Goal: Task Accomplishment & Management: Complete application form

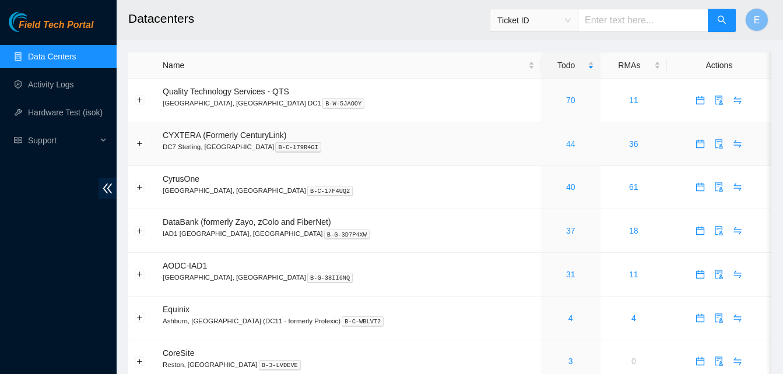
click at [566, 147] on link "44" at bounding box center [570, 143] width 9 height 9
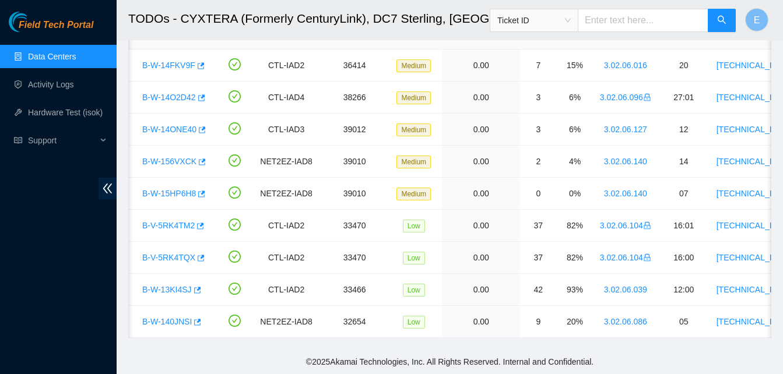
scroll to position [1207, 0]
click at [195, 287] on icon "button" at bounding box center [197, 290] width 7 height 6
click at [196, 254] on icon "button" at bounding box center [200, 258] width 8 height 8
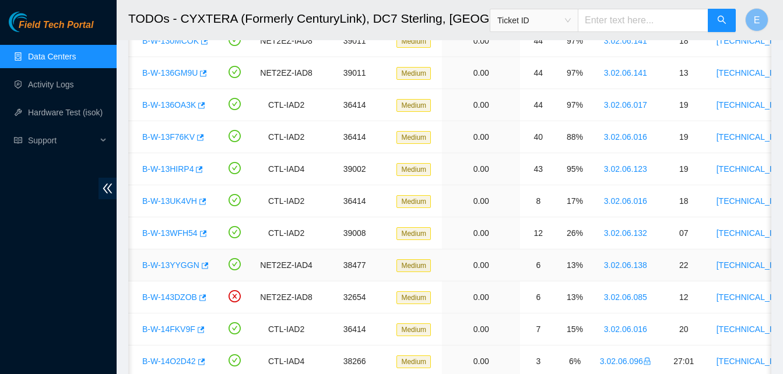
scroll to position [933, 0]
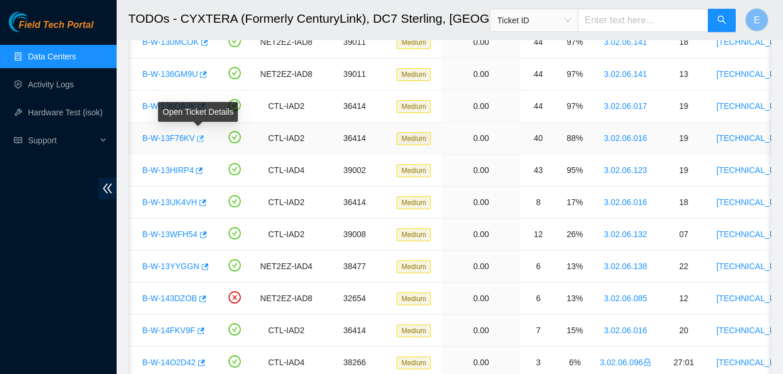
click at [198, 139] on icon "button" at bounding box center [200, 138] width 7 height 6
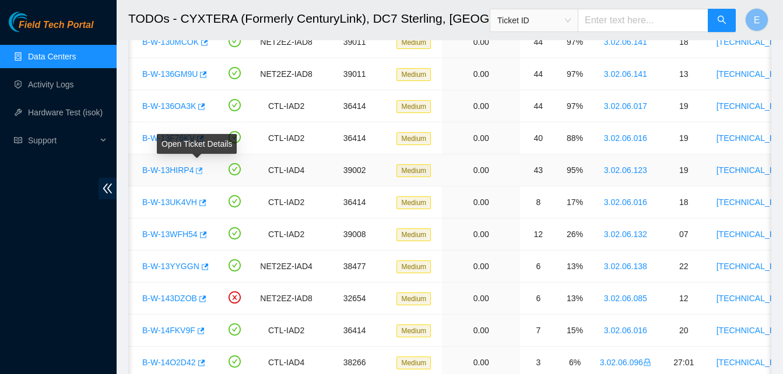
click at [196, 170] on icon "button" at bounding box center [198, 171] width 8 height 8
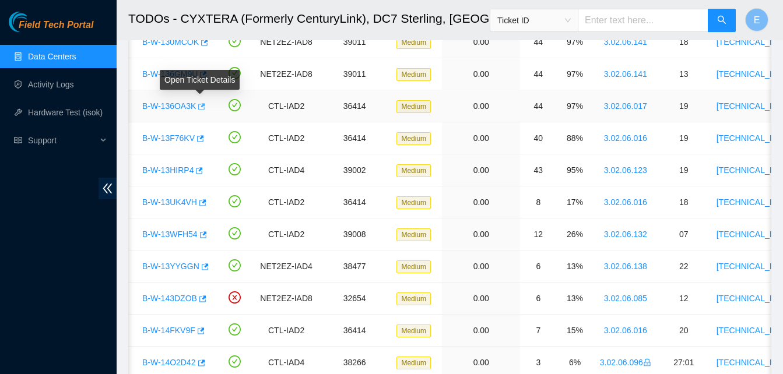
click at [201, 105] on icon "button" at bounding box center [201, 106] width 7 height 6
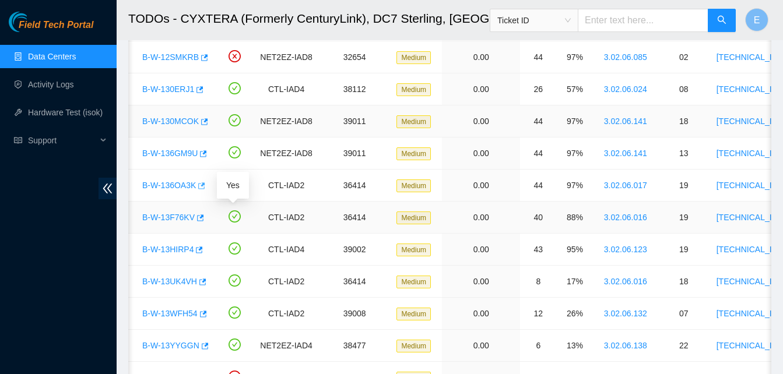
scroll to position [853, 0]
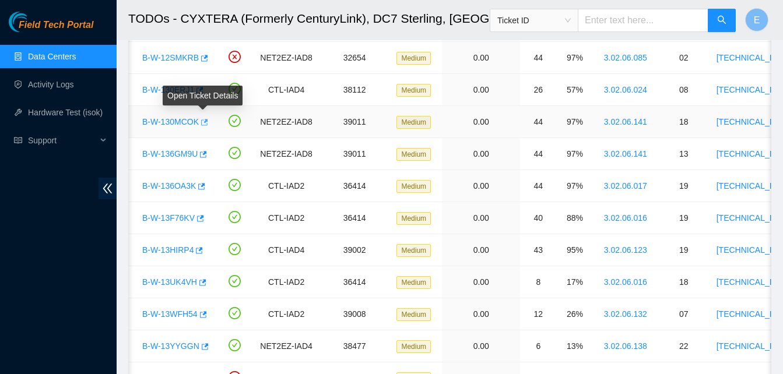
click at [202, 124] on icon "button" at bounding box center [203, 122] width 8 height 8
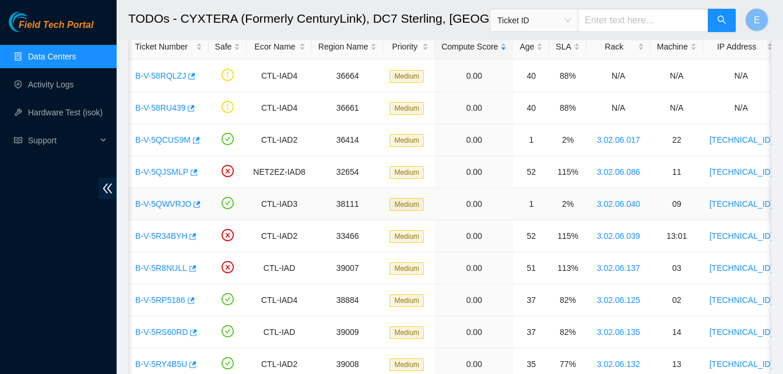
scroll to position [67, 0]
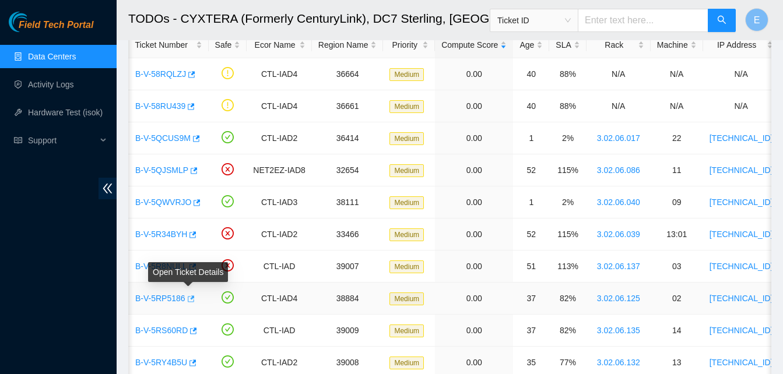
click at [188, 301] on icon "button" at bounding box center [190, 299] width 8 height 8
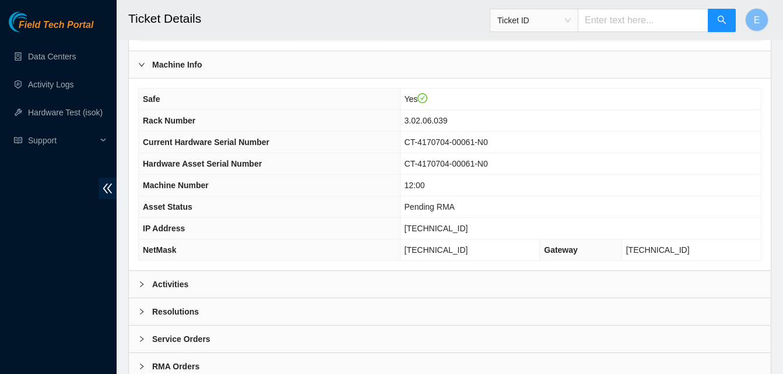
scroll to position [362, 0]
click at [181, 284] on b "Activities" at bounding box center [170, 284] width 36 height 13
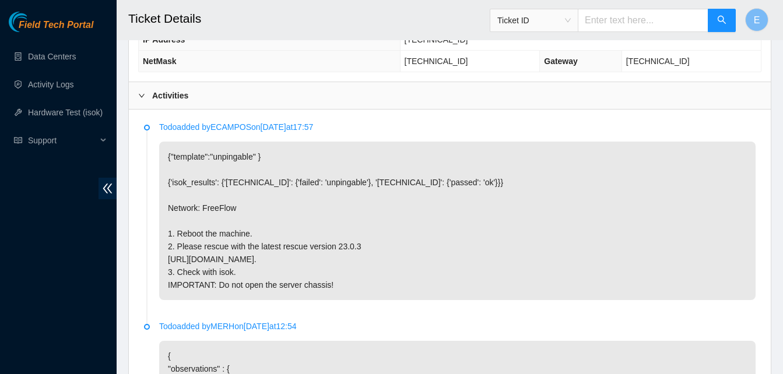
scroll to position [551, 0]
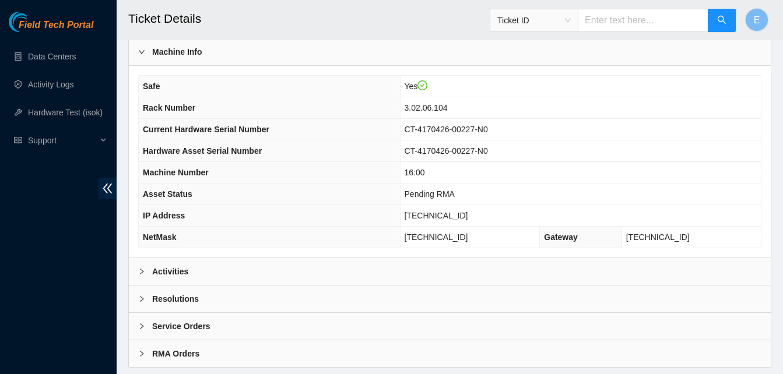
scroll to position [375, 0]
click at [168, 274] on b "Activities" at bounding box center [170, 271] width 36 height 13
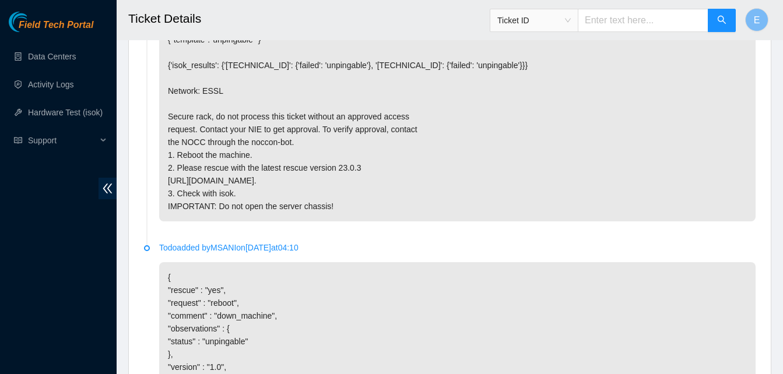
scroll to position [668, 0]
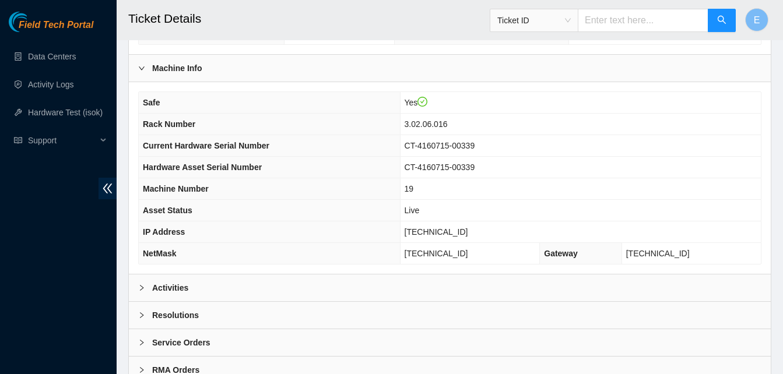
scroll to position [404, 0]
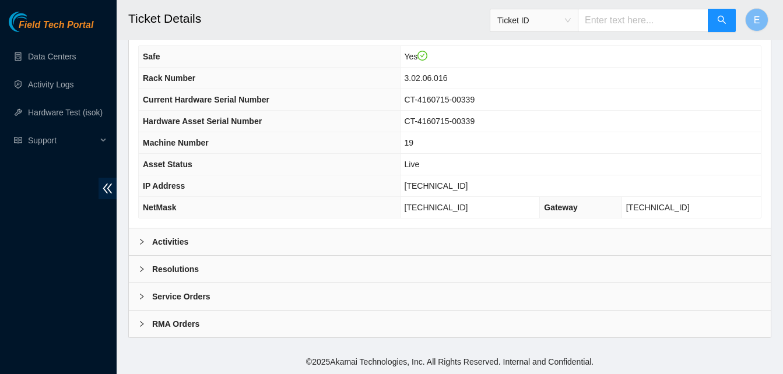
click at [170, 245] on b "Activities" at bounding box center [170, 242] width 36 height 13
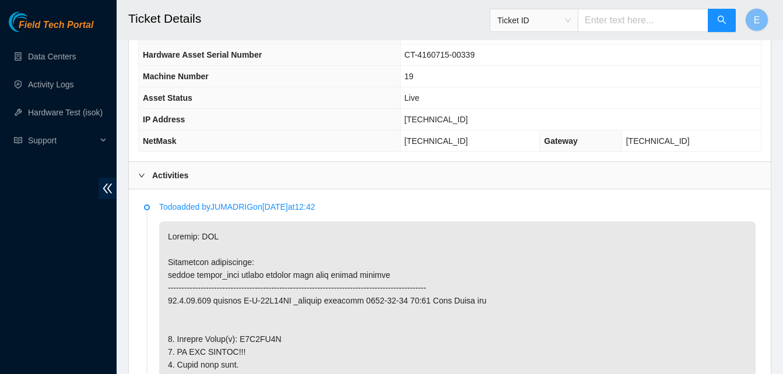
scroll to position [470, 0]
drag, startPoint x: 429, startPoint y: 115, endPoint x: 469, endPoint y: 120, distance: 40.5
click at [468, 120] on span "[TECHNICAL_ID]" at bounding box center [437, 119] width 64 height 9
copy span "[TECHNICAL_ID]"
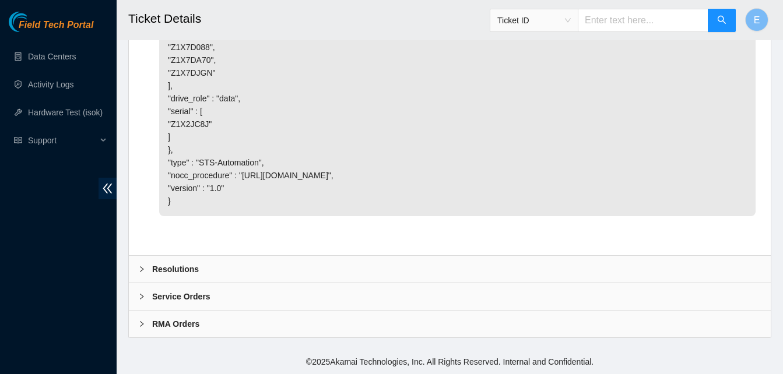
scroll to position [3625, 0]
click at [171, 267] on b "Resolutions" at bounding box center [175, 269] width 47 height 13
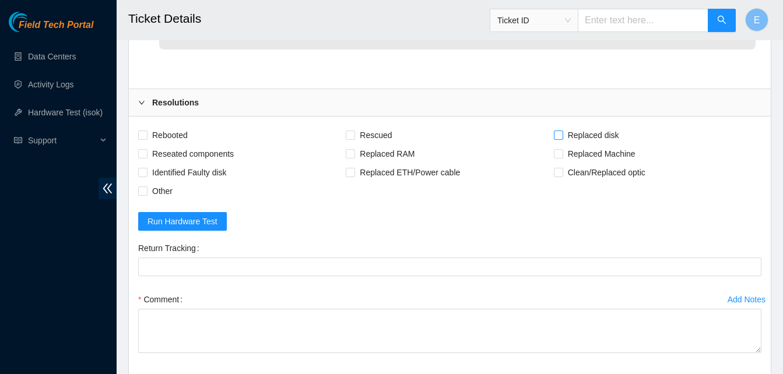
click at [559, 139] on input "Replaced disk" at bounding box center [558, 135] width 8 height 8
checkbox input "true"
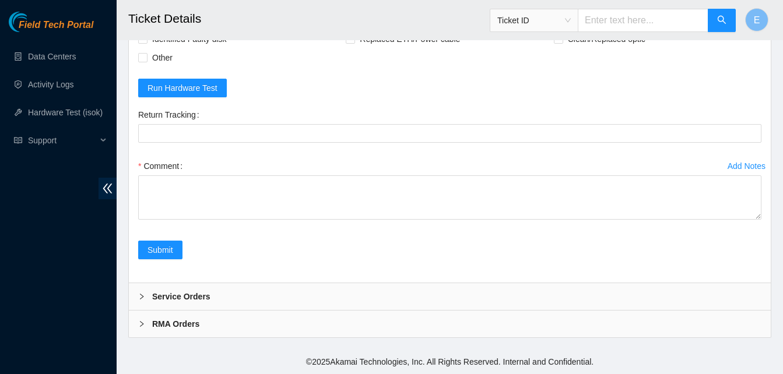
scroll to position [3923, 0]
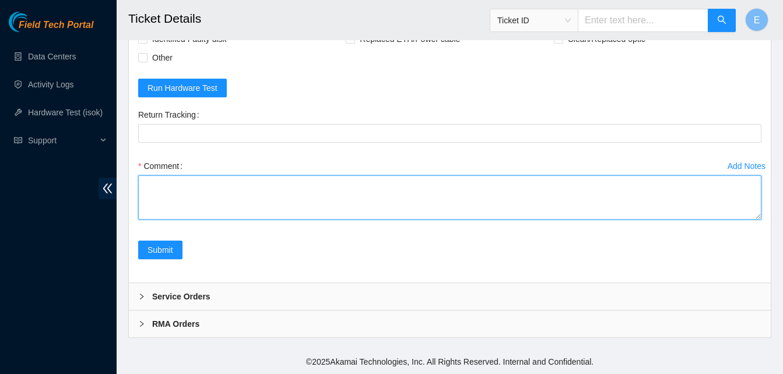
click at [231, 211] on textarea "Comment" at bounding box center [449, 197] width 623 height 44
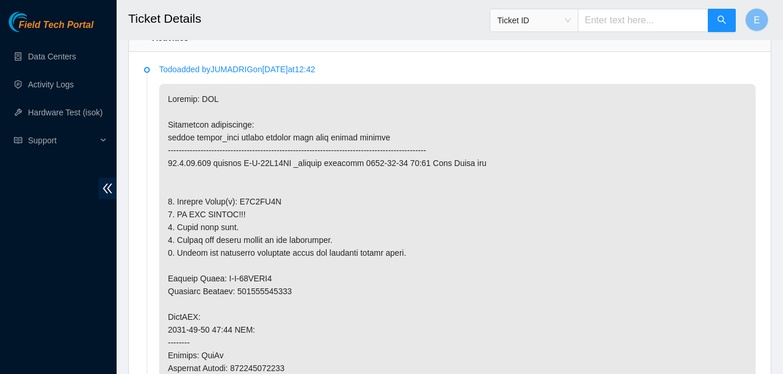
scroll to position [609, 0]
drag, startPoint x: 238, startPoint y: 199, endPoint x: 271, endPoint y: 202, distance: 32.2
click at [271, 202] on p at bounding box center [457, 361] width 596 height 556
copy p "Z1X2JC8J"
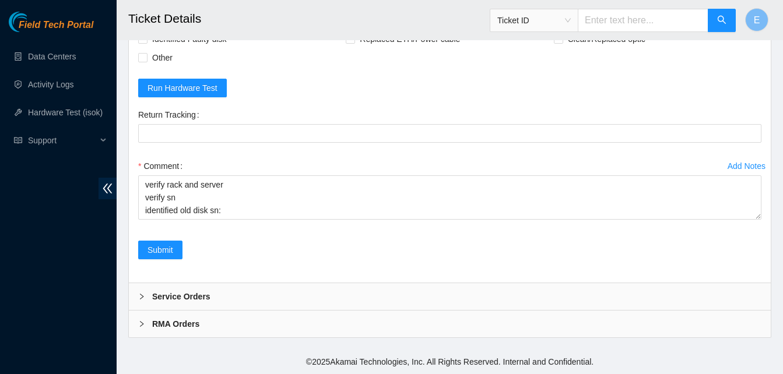
scroll to position [3926, 0]
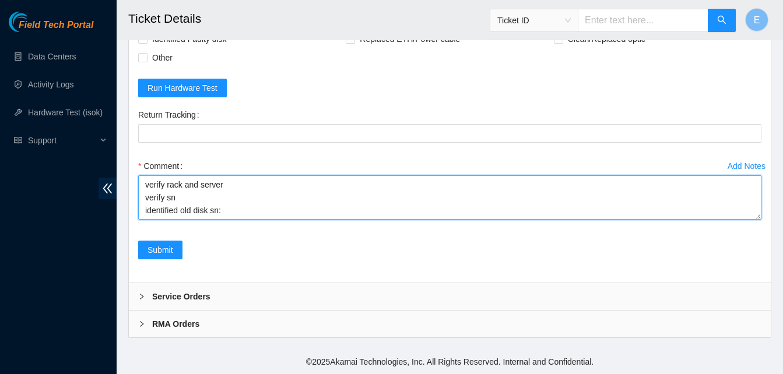
click at [227, 217] on textarea "verify rack and server verify sn identified old disk sn:" at bounding box center [449, 197] width 623 height 44
paste textarea "Z1X2JC8J"
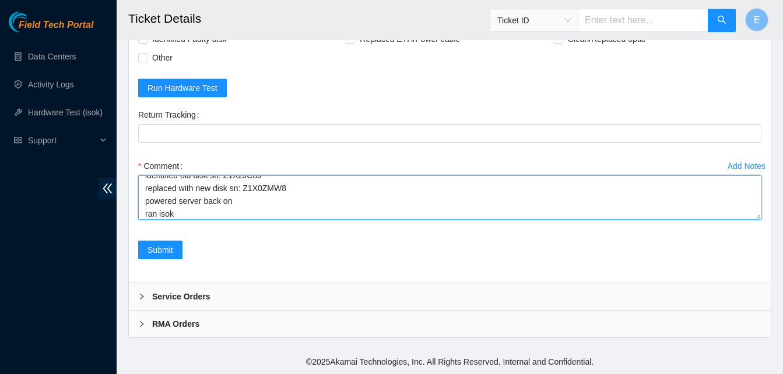
scroll to position [48, 0]
paste textarea "332064 04-09-2025 08:58:05 96.7.74.220 COMPLETE Result Detail Message Ticket ID…"
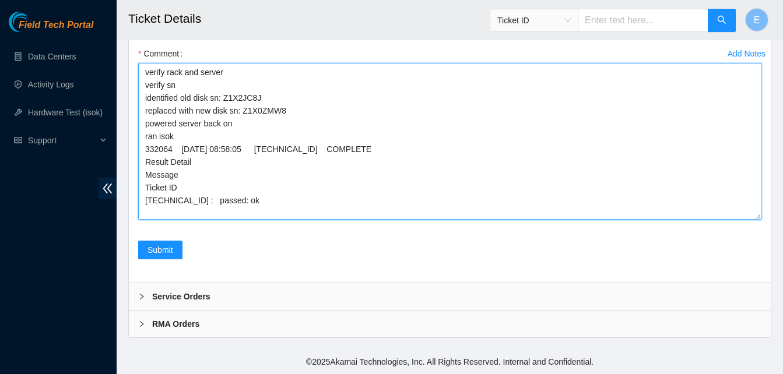
scroll to position [0, 0]
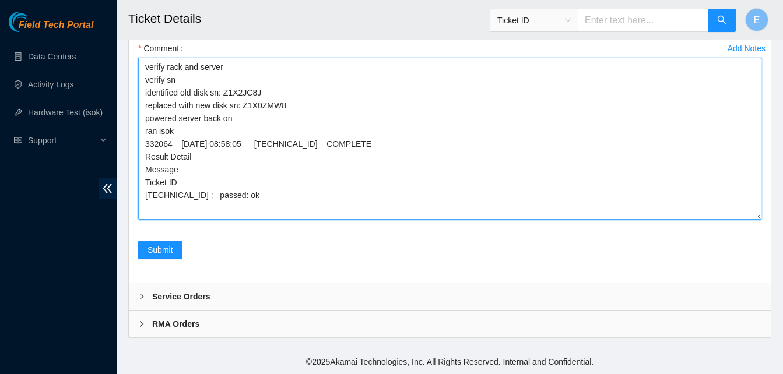
drag, startPoint x: 759, startPoint y: 218, endPoint x: 753, endPoint y: 336, distance: 117.9
click at [753, 220] on textarea "verify rack and server verify sn identified old disk sn: Z1X2JC8J replaced with…" at bounding box center [449, 139] width 623 height 162
drag, startPoint x: 146, startPoint y: 184, endPoint x: 246, endPoint y: 392, distance: 230.8
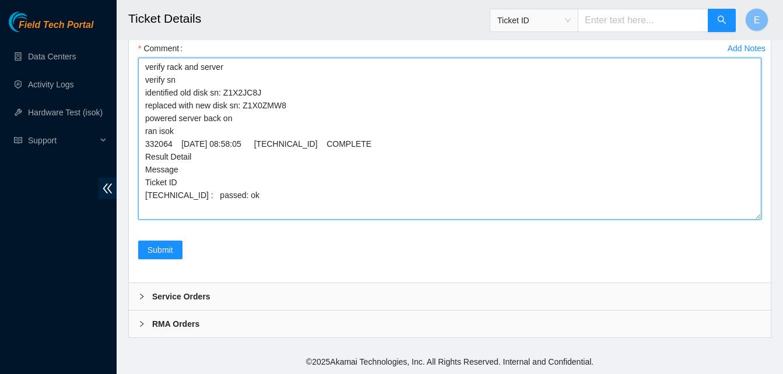
paste textarea
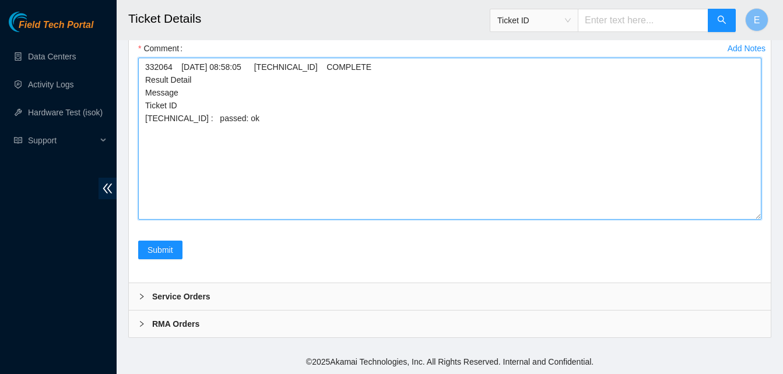
drag, startPoint x: 705, startPoint y: 95, endPoint x: 693, endPoint y: 202, distance: 107.9
click at [693, 202] on textarea "332064 04-09-2025 08:58:05 96.7.74.220 COMPLETE Result Detail Message Ticket ID…" at bounding box center [449, 139] width 623 height 162
click at [729, 149] on textarea "332064 04-09-2025 08:58:05 96.7.74.220 COMPLETE Result Detail Message Ticket ID…" at bounding box center [449, 139] width 623 height 162
click at [141, 68] on textarea "332064 04-09-2025 08:58:05 96.7.74.220 COMPLETE Result Detail Message Ticket ID…" at bounding box center [449, 139] width 623 height 162
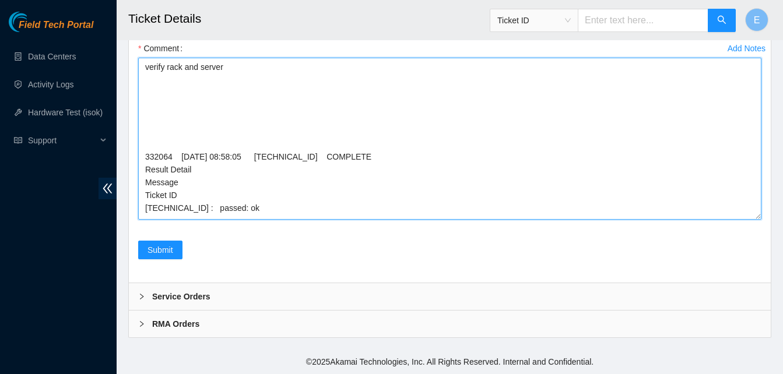
click at [145, 76] on textarea "verify rack and server 332064 04-09-2025 08:58:05 96.7.74.220 COMPLETE Result D…" at bounding box center [449, 139] width 623 height 162
click at [147, 85] on textarea "verify rack and server verify sn 332064 04-09-2025 08:58:05 96.7.74.220 COMPLET…" at bounding box center [449, 139] width 623 height 162
click at [143, 92] on textarea "verify rack and server verify sn 332064 04-09-2025 08:58:05 96.7.74.220 COMPLET…" at bounding box center [449, 139] width 623 height 162
click at [143, 109] on textarea "verify rack and server verify sn powered down server 332064 04-09-2025 08:58:05…" at bounding box center [449, 139] width 623 height 162
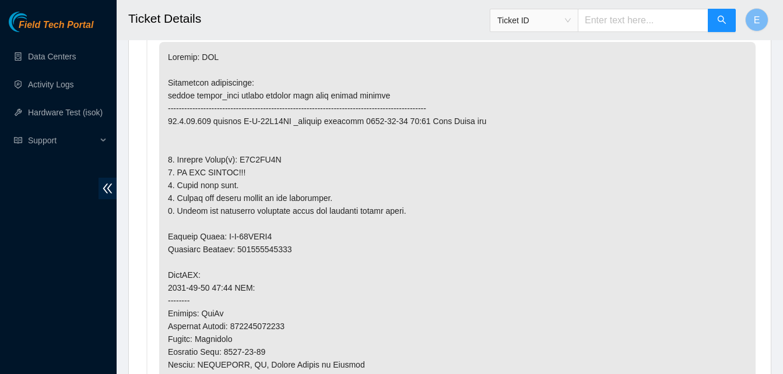
scroll to position [625, 0]
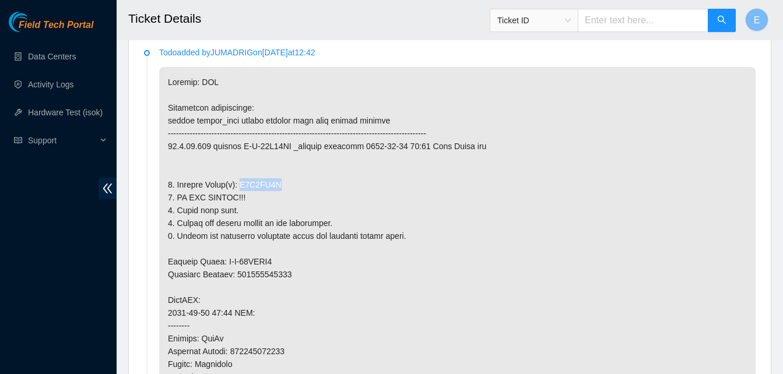
drag, startPoint x: 237, startPoint y: 184, endPoint x: 271, endPoint y: 185, distance: 33.9
click at [271, 185] on p at bounding box center [457, 345] width 596 height 556
copy p "Z1X2JC8J"
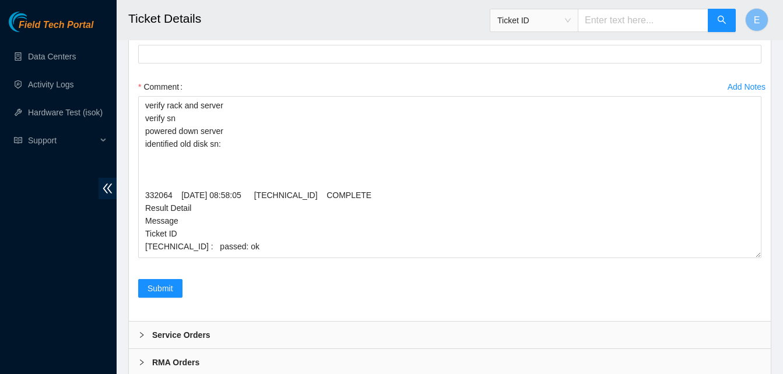
scroll to position [3870, 0]
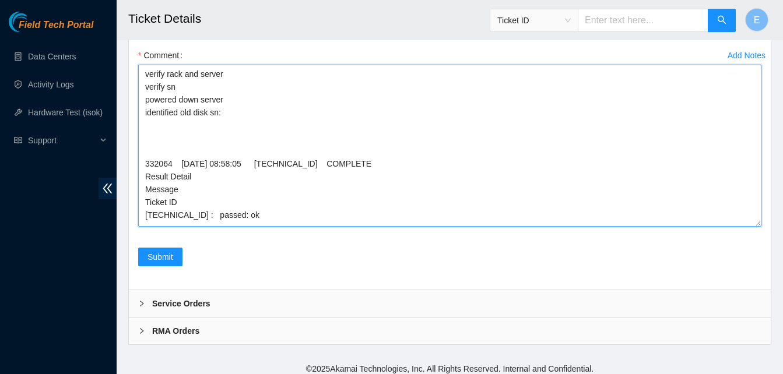
click at [152, 227] on textarea "verify rack and server verify sn powered down server identified old disk sn: 33…" at bounding box center [449, 146] width 623 height 162
paste textarea "Z1X2JC8J"
drag, startPoint x: 146, startPoint y: 292, endPoint x: 180, endPoint y: 297, distance: 34.7
click at [180, 227] on textarea "verify rack and server verify sn powered down server identified old disk sn: Z1…" at bounding box center [449, 146] width 623 height 162
click at [234, 227] on textarea "verify rack and server verify sn powered down server identified old disk sn: Z1…" at bounding box center [449, 146] width 623 height 162
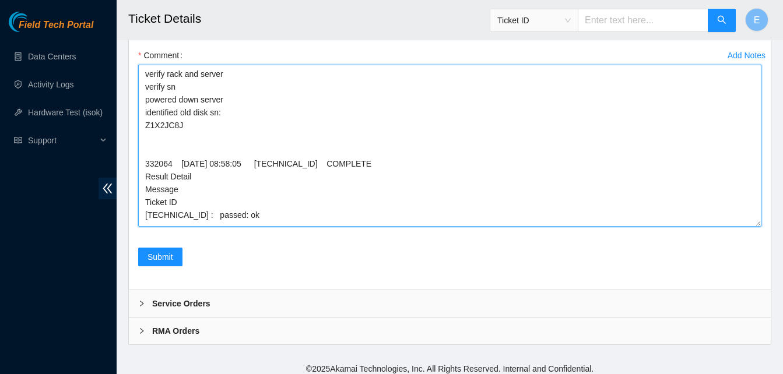
paste textarea "Z1X2JC8J"
click at [187, 227] on textarea "verify rack and server verify sn powered down server identified old disk sn: Z1…" at bounding box center [449, 146] width 623 height 162
click at [146, 227] on textarea "verify rack and server verify sn powered down server identified old disk sn: Z1…" at bounding box center [449, 146] width 623 height 162
click at [144, 227] on textarea "verify rack and server verify sn powered down server identified old disk sn: Z1…" at bounding box center [449, 146] width 623 height 162
click at [143, 227] on textarea "verify rack and server verify sn powered down server identified old disk sn: Z1…" at bounding box center [449, 146] width 623 height 162
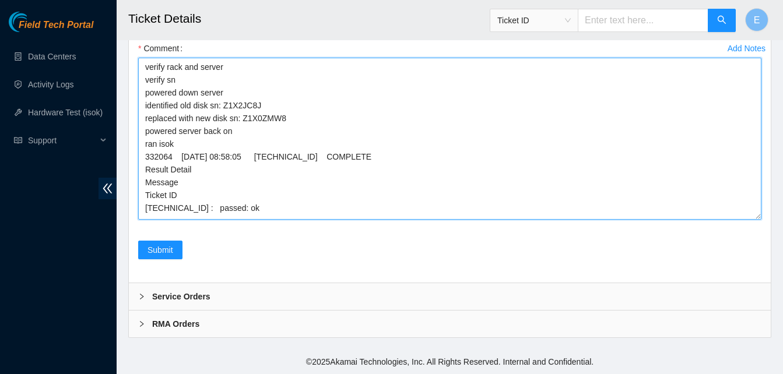
scroll to position [3969, 0]
drag, startPoint x: 240, startPoint y: 282, endPoint x: 170, endPoint y: 197, distance: 110.2
click at [171, 199] on textarea "verify rack and server verify sn powered down server identified old disk sn: Z1…" at bounding box center [449, 139] width 623 height 162
click at [144, 147] on textarea "verify rack and server verify sn powered down server identified old disk sn: Z1…" at bounding box center [449, 139] width 623 height 162
drag, startPoint x: 143, startPoint y: 141, endPoint x: 236, endPoint y: 297, distance: 181.7
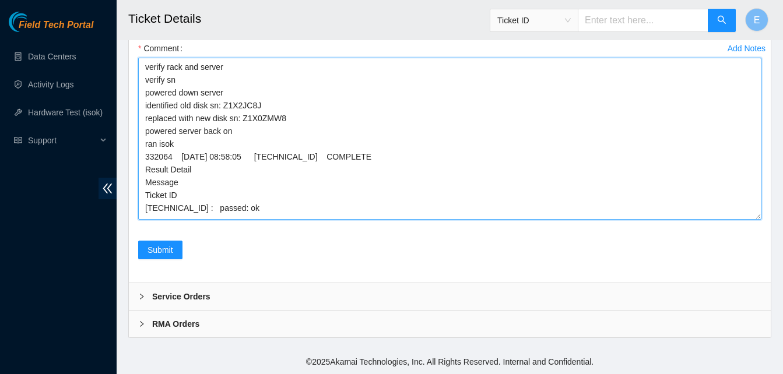
click at [236, 227] on div "Comment verify rack and server verify sn powered down server identified old dis…" at bounding box center [449, 133] width 623 height 188
click at [388, 220] on textarea "verify rack and server verify sn powered down server identified old disk sn: Z1…" at bounding box center [449, 139] width 623 height 162
click at [271, 220] on textarea "verify rack and server verify sn powered down server identified old disk sn: Z1…" at bounding box center [449, 139] width 623 height 162
type textarea "verify rack and server verify sn powered down server identified old disk sn: Z1…"
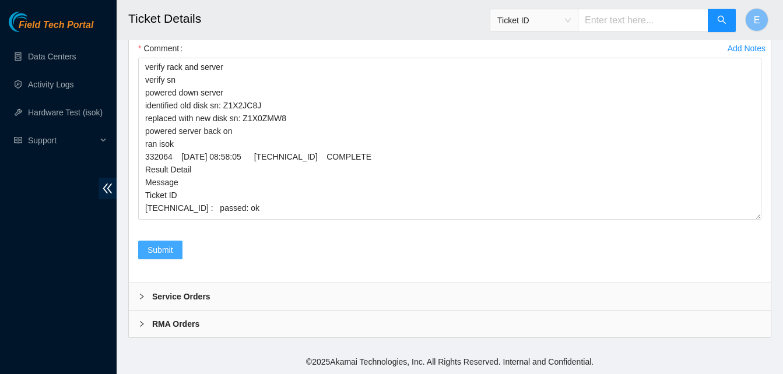
click at [164, 257] on span "Submit" at bounding box center [161, 250] width 26 height 13
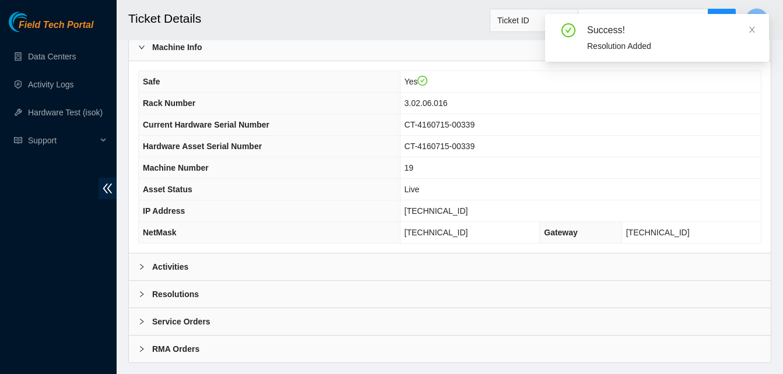
scroll to position [404, 0]
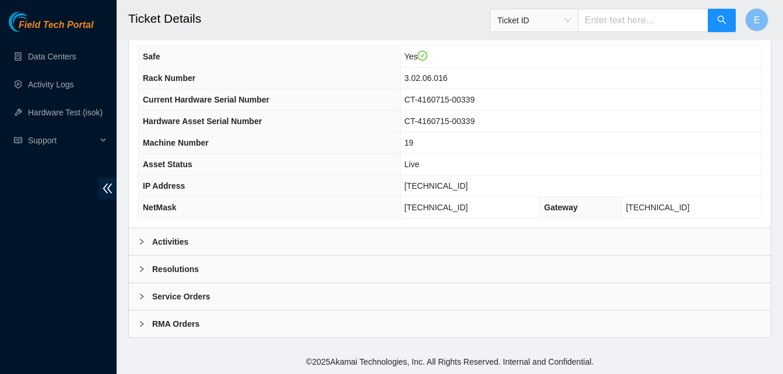
click at [168, 241] on b "Activities" at bounding box center [170, 242] width 36 height 13
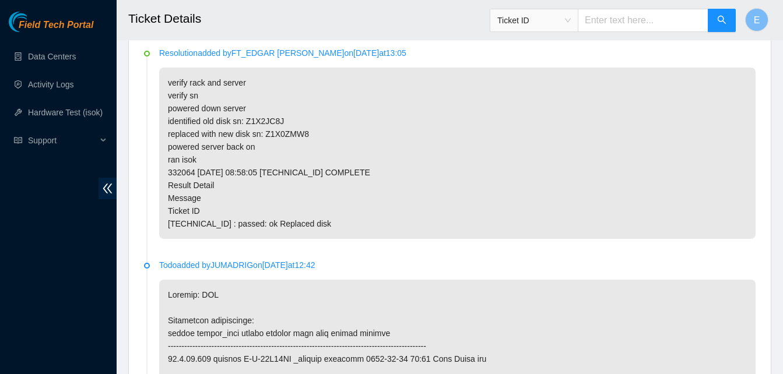
scroll to position [625, 0]
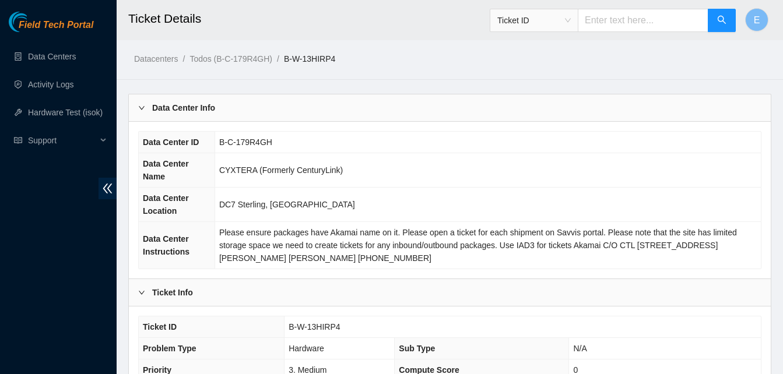
click at [196, 170] on th "Data Center Name" at bounding box center [177, 170] width 76 height 34
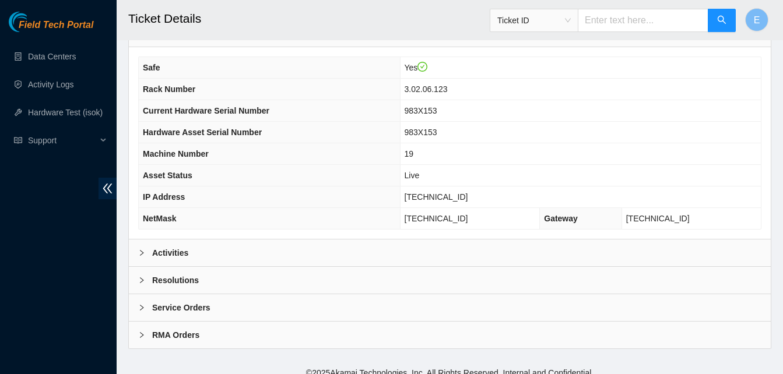
scroll to position [404, 0]
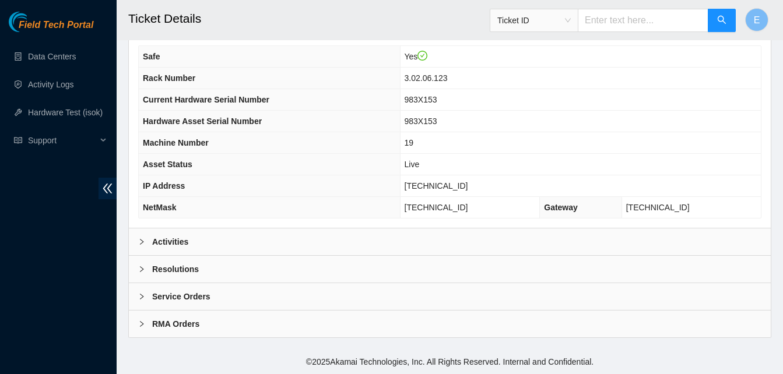
click at [172, 240] on b "Activities" at bounding box center [170, 242] width 36 height 13
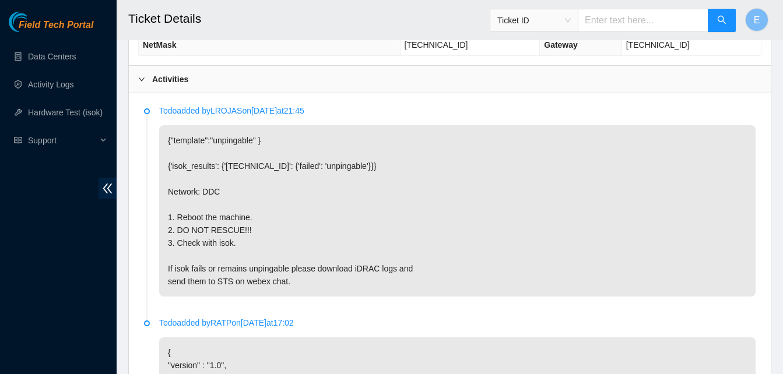
scroll to position [567, 0]
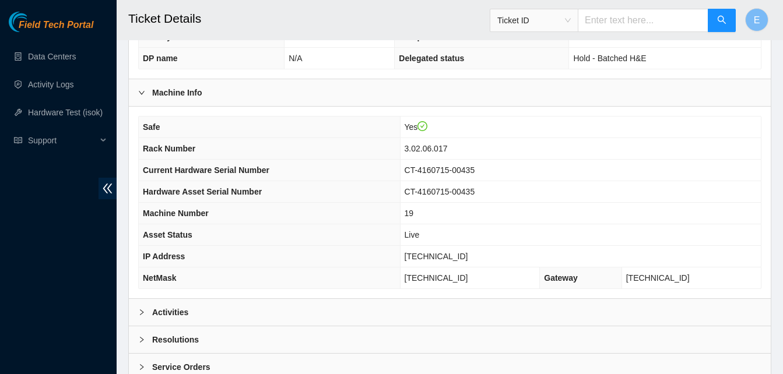
scroll to position [342, 0]
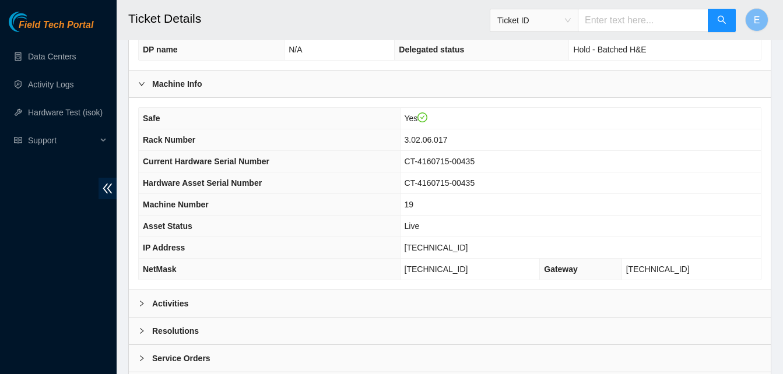
click at [161, 303] on b "Activities" at bounding box center [170, 303] width 36 height 13
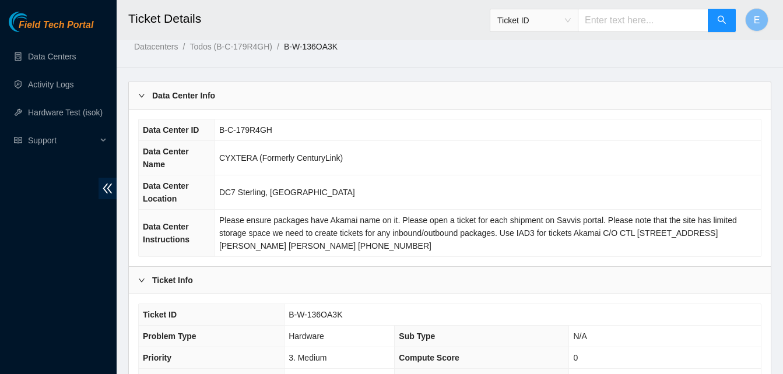
scroll to position [0, 0]
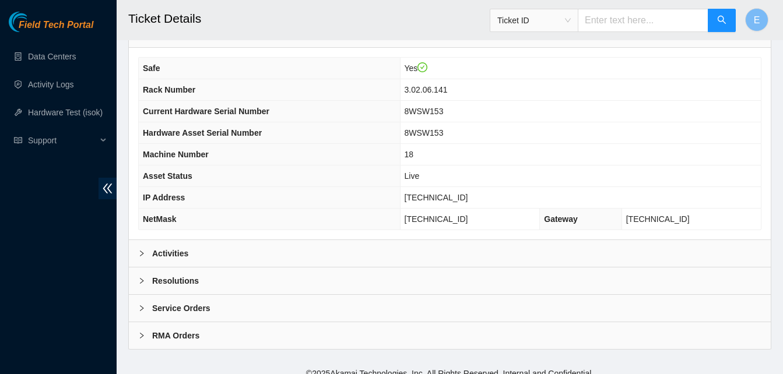
scroll to position [404, 0]
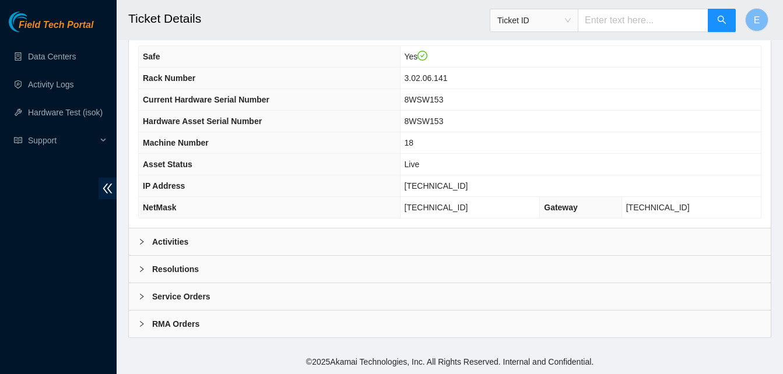
click at [169, 242] on b "Activities" at bounding box center [170, 242] width 36 height 13
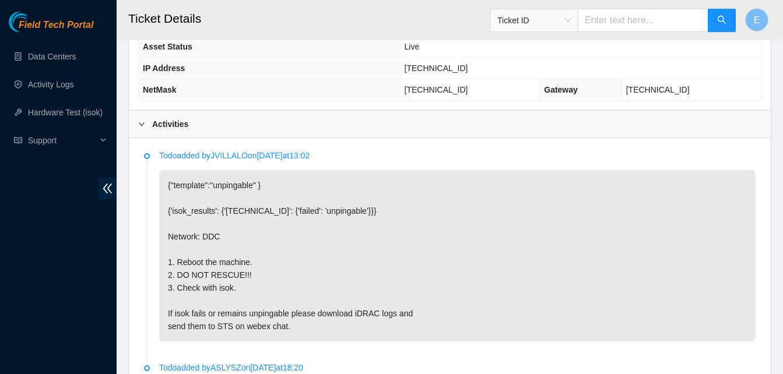
scroll to position [522, 0]
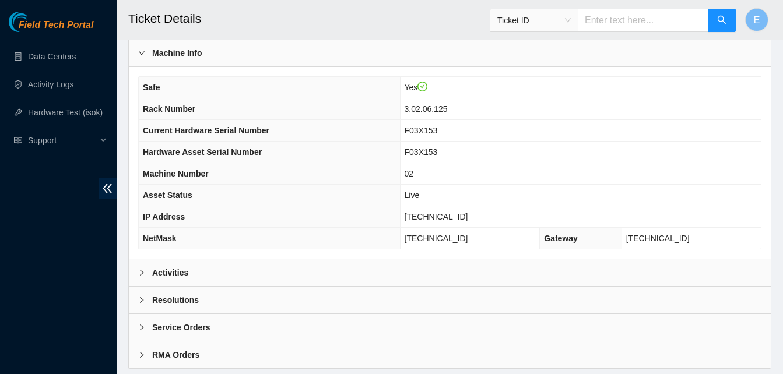
scroll to position [404, 0]
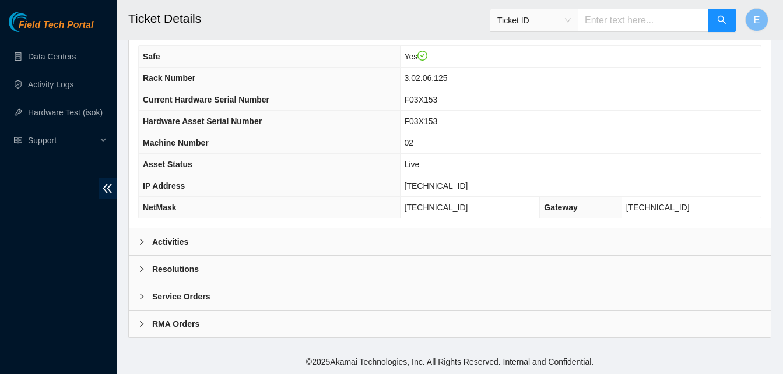
click at [159, 238] on b "Activities" at bounding box center [170, 242] width 36 height 13
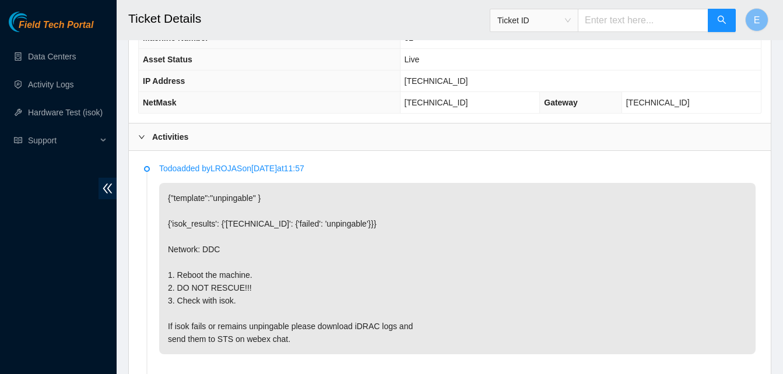
scroll to position [510, 0]
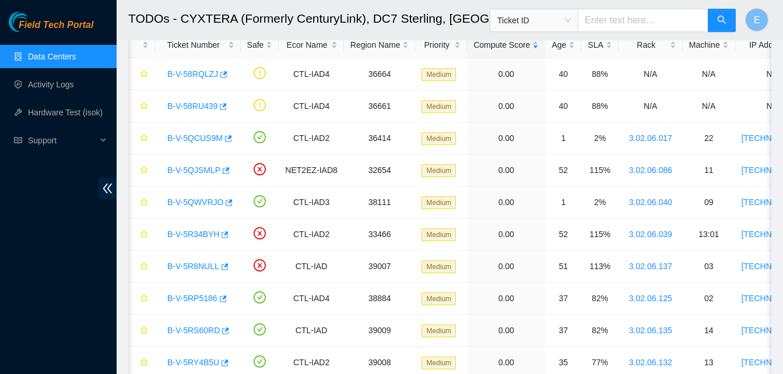
scroll to position [0, 32]
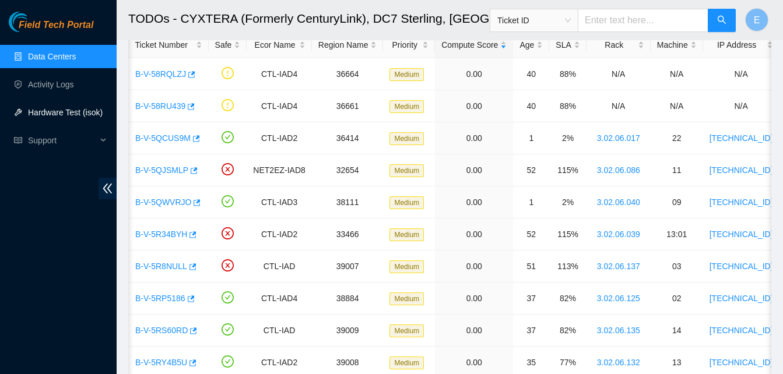
click at [68, 113] on link "Hardware Test (isok)" at bounding box center [65, 112] width 75 height 9
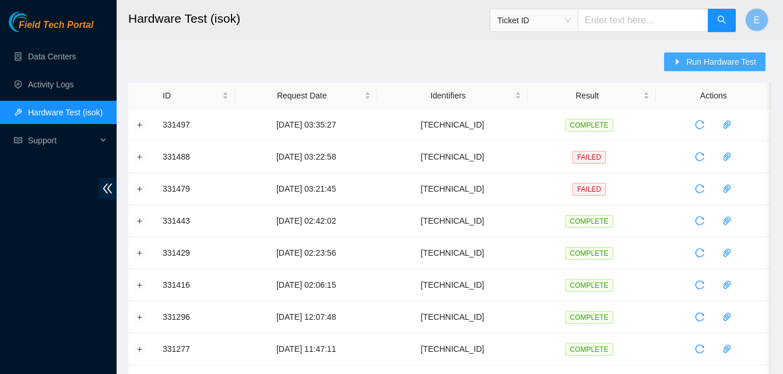
click at [705, 65] on span "Run Hardware Test" at bounding box center [721, 61] width 70 height 13
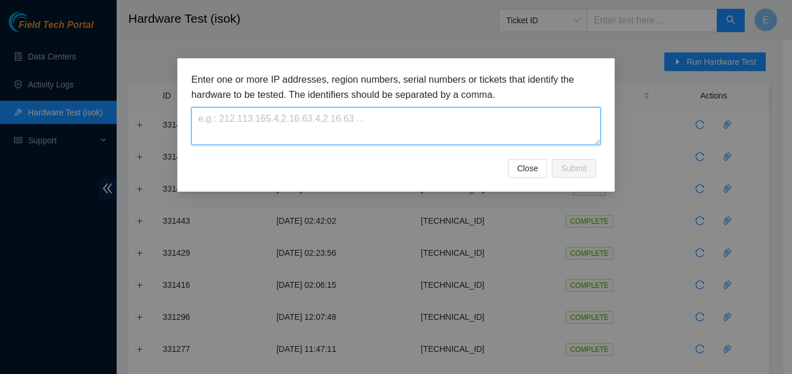
click at [518, 120] on textarea at bounding box center [395, 126] width 409 height 38
paste textarea "[TECHNICAL_ID]"
type textarea "[TECHNICAL_ID]"
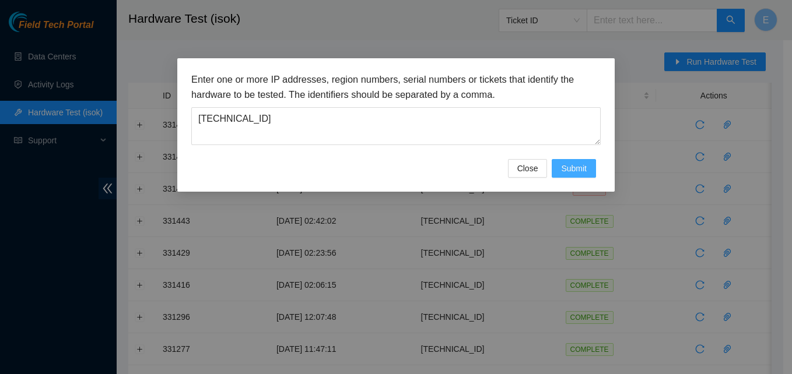
click at [582, 167] on span "Submit" at bounding box center [574, 168] width 26 height 13
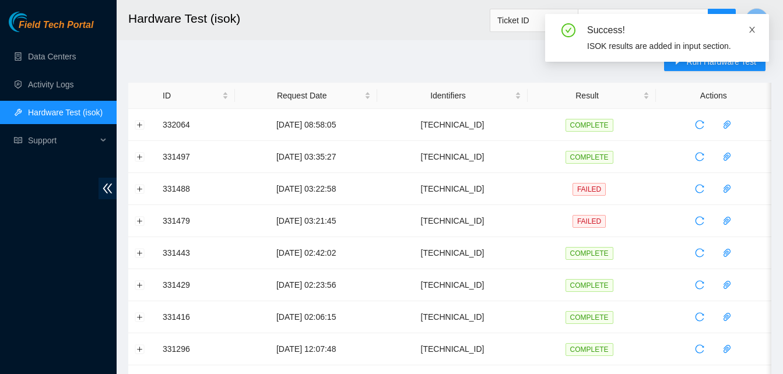
click at [753, 33] on icon "close" at bounding box center [752, 30] width 8 height 8
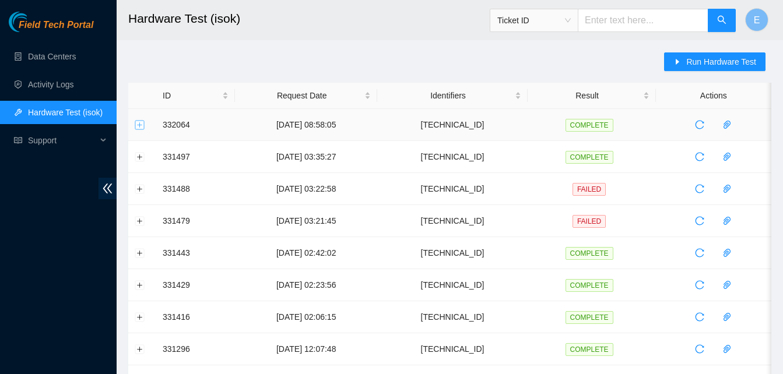
click at [140, 122] on button "Expand row" at bounding box center [139, 124] width 9 height 9
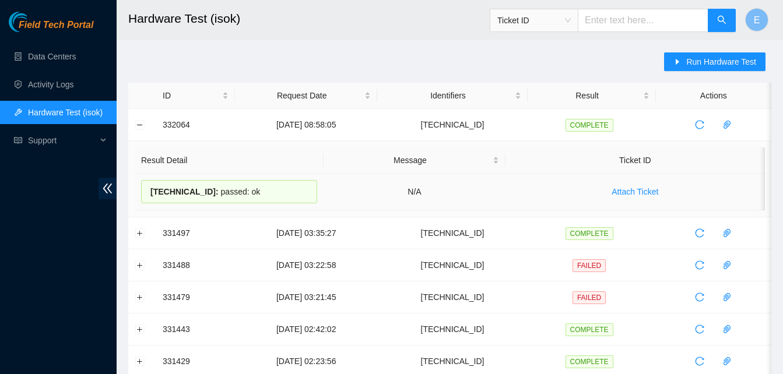
drag, startPoint x: 162, startPoint y: 124, endPoint x: 252, endPoint y: 193, distance: 113.6
copy tbody "332064 04-09-2025 08:58:05 96.7.74.220 COMPLETE Result Detail Message Ticket ID…"
click at [140, 126] on button "Collapse row" at bounding box center [139, 124] width 9 height 9
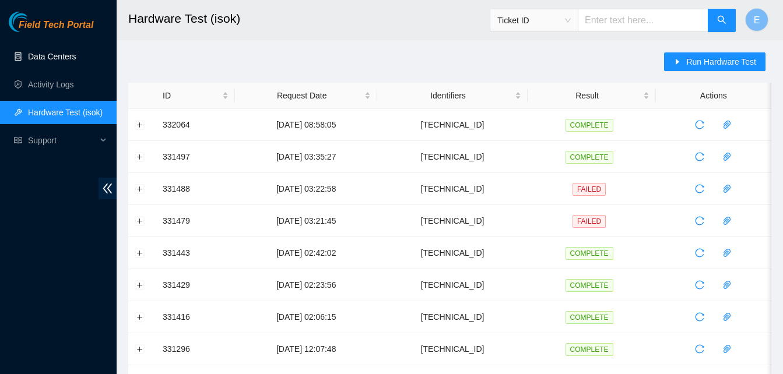
click at [56, 54] on link "Data Centers" at bounding box center [52, 56] width 48 height 9
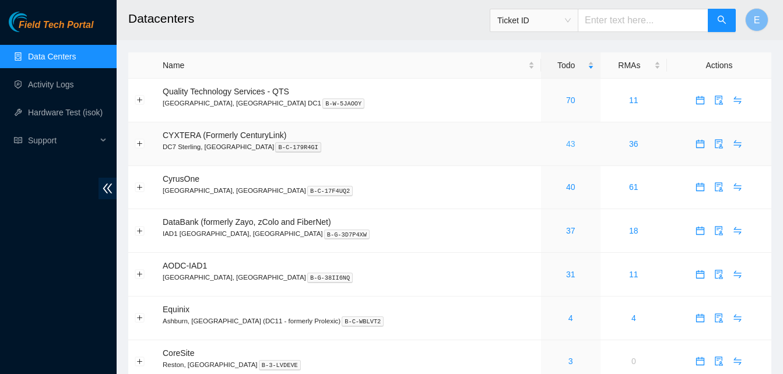
click at [566, 145] on link "43" at bounding box center [570, 143] width 9 height 9
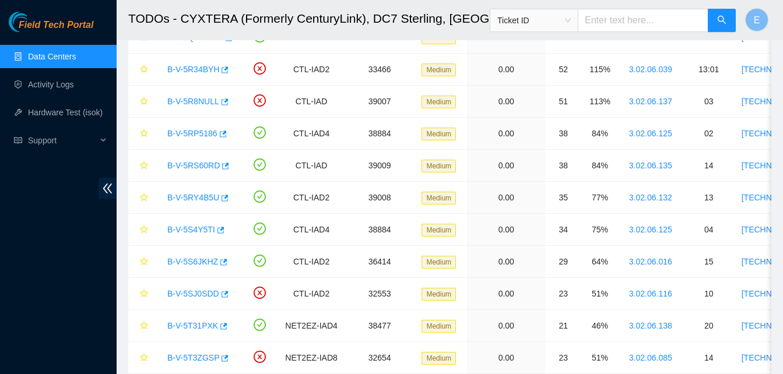
scroll to position [233, 0]
click at [218, 231] on icon "button" at bounding box center [220, 230] width 8 height 8
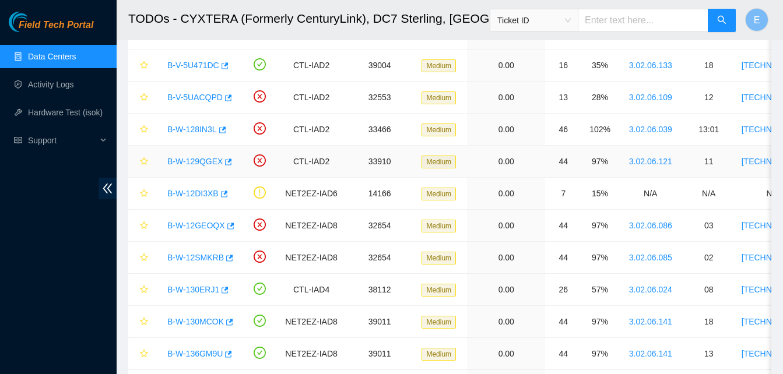
scroll to position [654, 0]
click at [229, 323] on icon "button" at bounding box center [228, 322] width 8 height 8
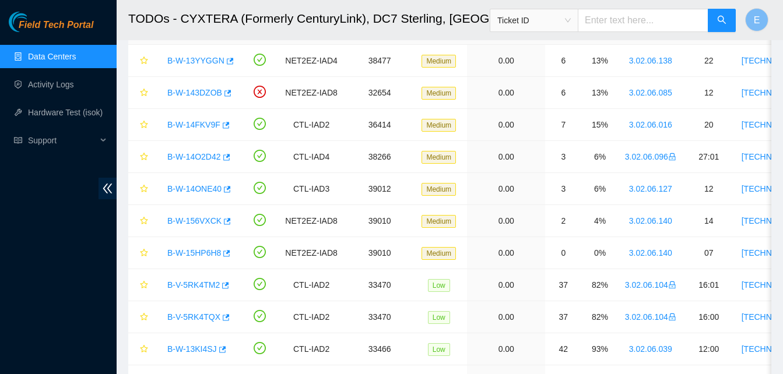
scroll to position [1107, 0]
click at [224, 127] on icon "button" at bounding box center [225, 125] width 8 height 8
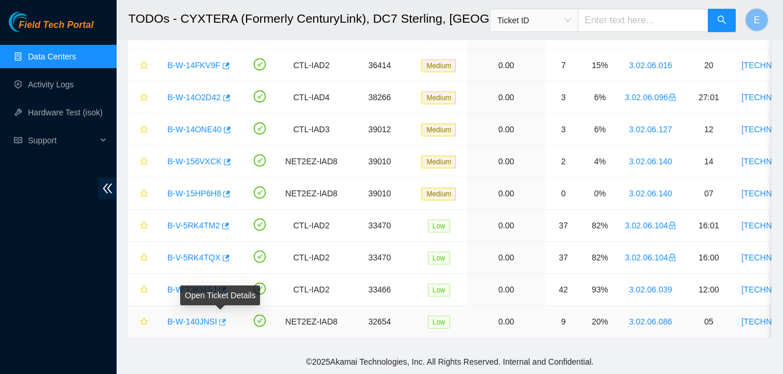
click at [220, 318] on icon "button" at bounding box center [221, 322] width 8 height 8
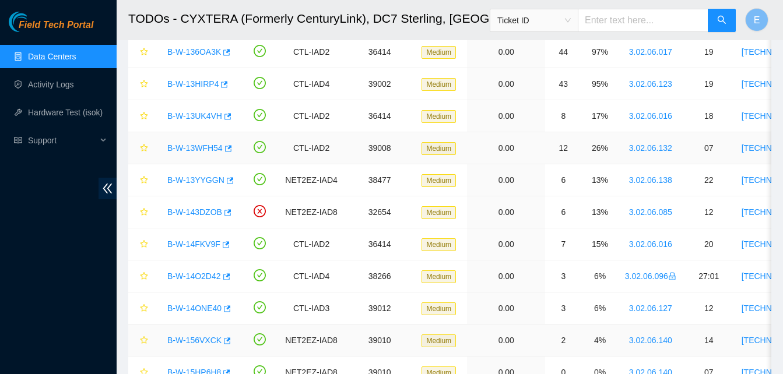
scroll to position [961, 0]
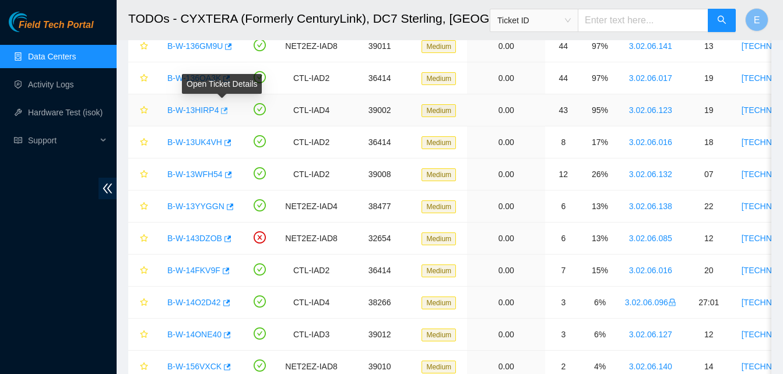
click at [224, 108] on icon "button" at bounding box center [225, 110] width 7 height 6
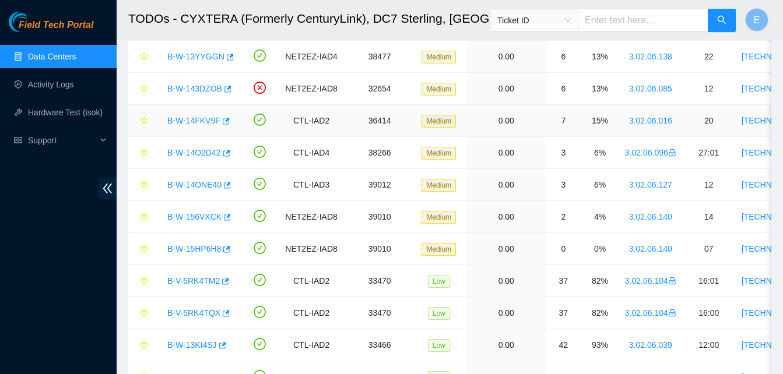
scroll to position [1111, 0]
click at [223, 187] on icon "button" at bounding box center [226, 185] width 8 height 8
click at [219, 345] on icon "button" at bounding box center [222, 345] width 7 height 6
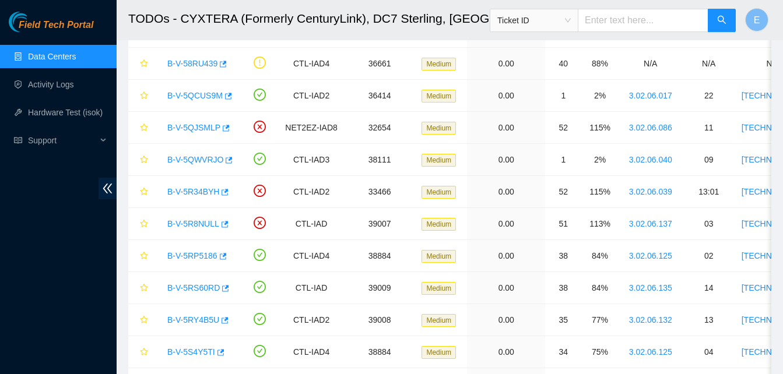
scroll to position [109, 0]
click at [222, 321] on icon "button" at bounding box center [224, 321] width 8 height 8
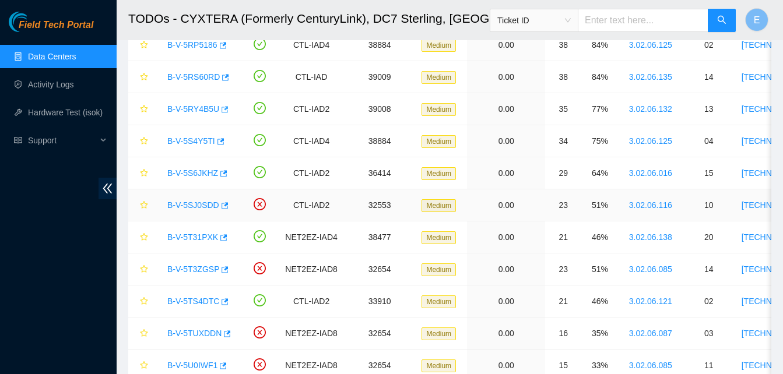
scroll to position [321, 0]
click at [220, 300] on icon "button" at bounding box center [224, 301] width 8 height 8
click at [220, 171] on icon "button" at bounding box center [223, 173] width 7 height 6
click at [74, 113] on link "Hardware Test (isok)" at bounding box center [65, 112] width 75 height 9
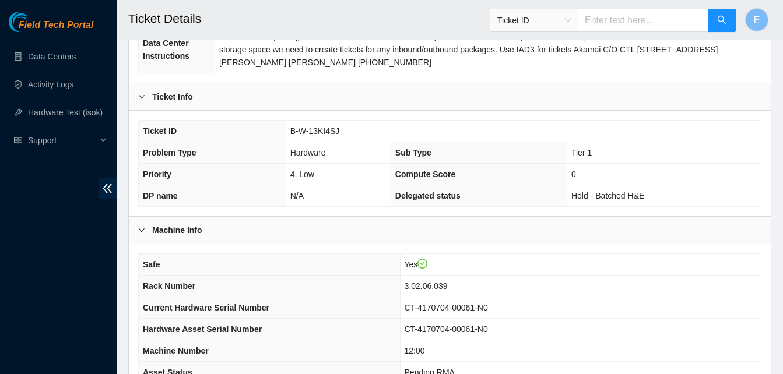
scroll to position [195, 0]
drag, startPoint x: 290, startPoint y: 129, endPoint x: 341, endPoint y: 133, distance: 51.4
click at [341, 133] on td "B-W-13KI4SJ" at bounding box center [523, 132] width 475 height 22
copy span "B-W-13KI4SJ"
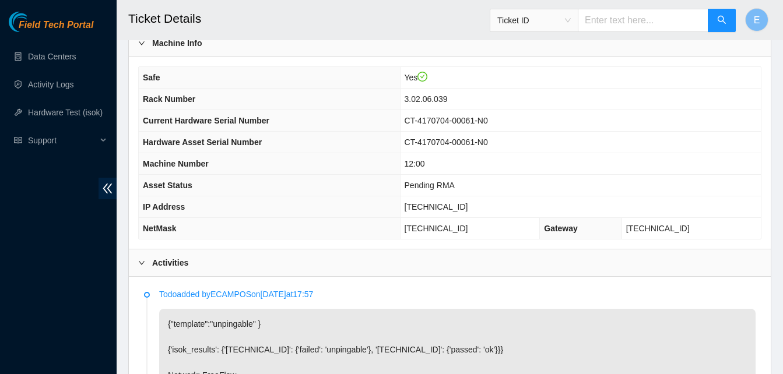
scroll to position [382, 0]
click at [400, 176] on th "Asset Status" at bounding box center [269, 186] width 261 height 22
drag, startPoint x: 444, startPoint y: 206, endPoint x: 486, endPoint y: 209, distance: 41.5
click at [486, 209] on td "[TECHNICAL_ID]" at bounding box center [580, 208] width 361 height 22
click at [388, 213] on th "IP Address" at bounding box center [269, 208] width 261 height 22
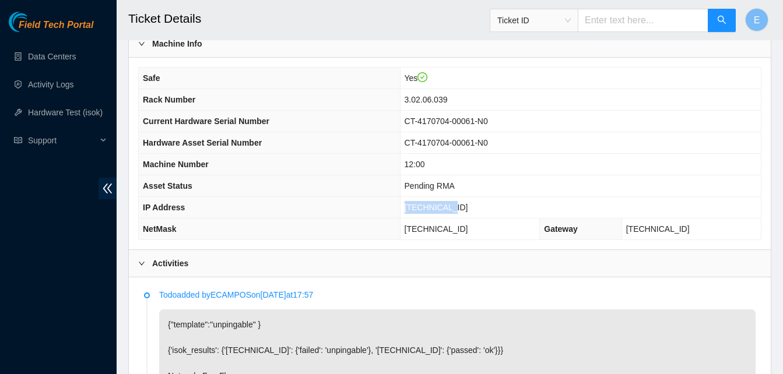
drag, startPoint x: 443, startPoint y: 206, endPoint x: 483, endPoint y: 211, distance: 41.1
click at [483, 211] on td "[TECHNICAL_ID]" at bounding box center [580, 208] width 361 height 22
copy span "[TECHNICAL_ID]"
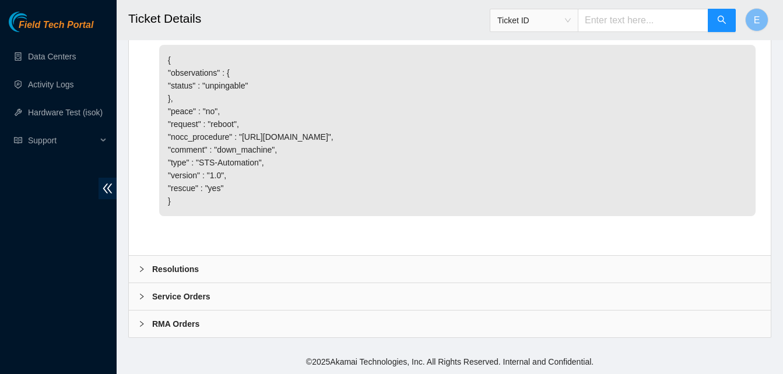
scroll to position [872, 0]
click at [179, 268] on b "Resolutions" at bounding box center [175, 269] width 47 height 13
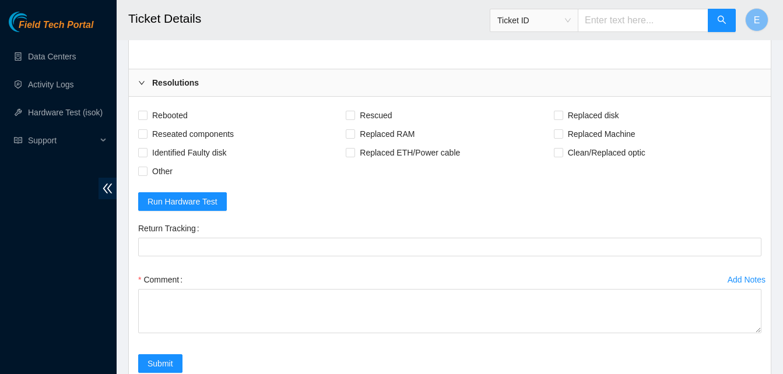
scroll to position [1034, 0]
click at [143, 118] on input "Rebooted" at bounding box center [142, 114] width 8 height 8
checkbox input "true"
click at [347, 118] on input "Rescued" at bounding box center [350, 114] width 8 height 8
checkbox input "true"
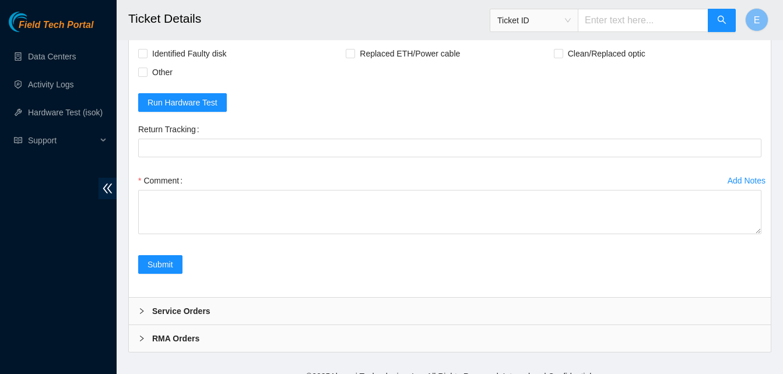
scroll to position [1172, 0]
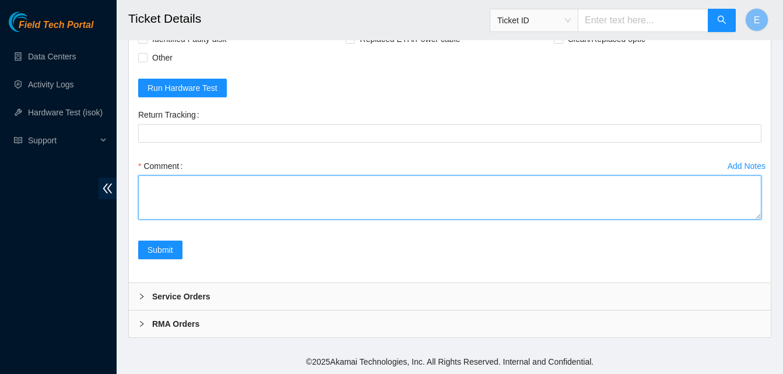
click at [172, 189] on textarea "Comment" at bounding box center [449, 197] width 623 height 44
click at [288, 198] on textarea "Comment" at bounding box center [449, 197] width 623 height 44
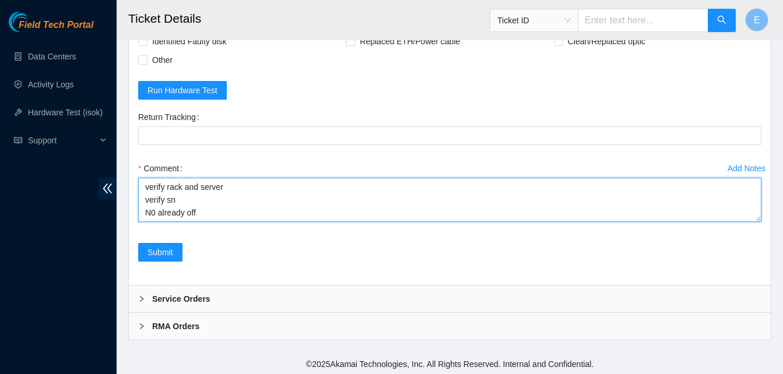
scroll to position [1145, 0]
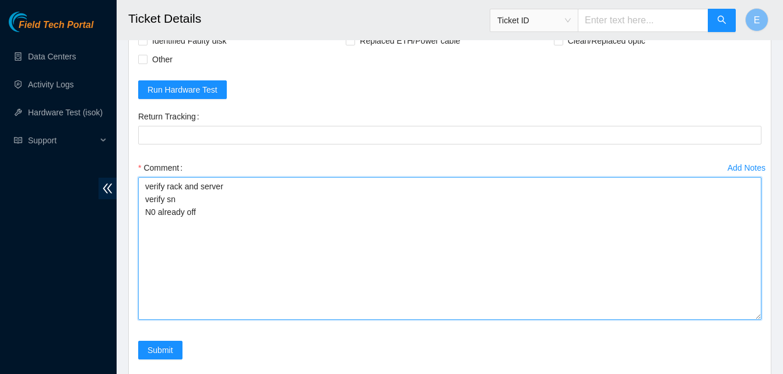
drag, startPoint x: 757, startPoint y: 243, endPoint x: 760, endPoint y: 341, distance: 98.6
click at [760, 320] on textarea "verify rack and server verify sn N0 already off" at bounding box center [449, 248] width 623 height 143
click at [145, 249] on textarea "verify rack and server verify sn N0 already off rescued/configured rebooted ran…" at bounding box center [449, 248] width 623 height 143
click at [148, 252] on textarea "verify rack and server verify sn N0 already off rescued/configured rebooted ran…" at bounding box center [449, 248] width 623 height 143
click at [158, 313] on textarea "verify rack and server verify sn N0 already off powered back on rescued/configu…" at bounding box center [449, 248] width 623 height 143
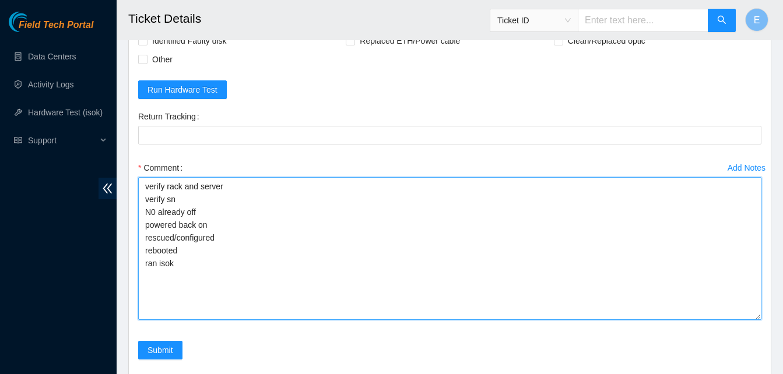
paste textarea "332164 04-09-2025 11:14:57 23.48.36.58 FAILED Result Detail Message Ticket ID 2…"
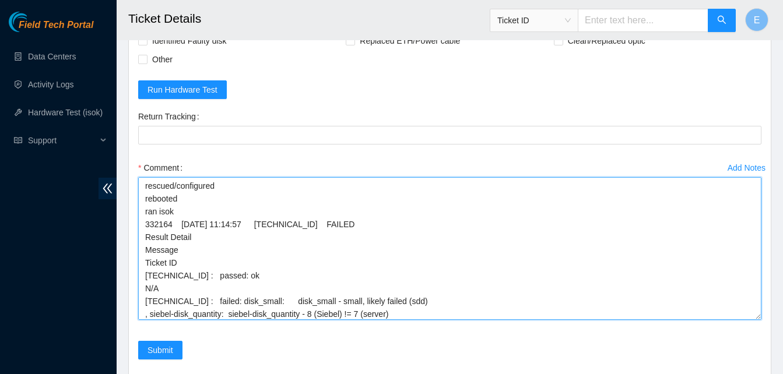
scroll to position [55, 0]
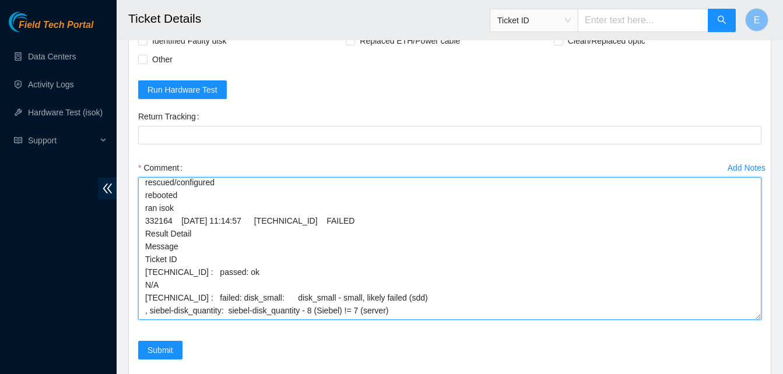
drag, startPoint x: 735, startPoint y: 321, endPoint x: 735, endPoint y: 343, distance: 22.2
click at [735, 320] on textarea "verify rack and server verify sn N0 already off powered back on rescued/configu…" at bounding box center [449, 248] width 623 height 143
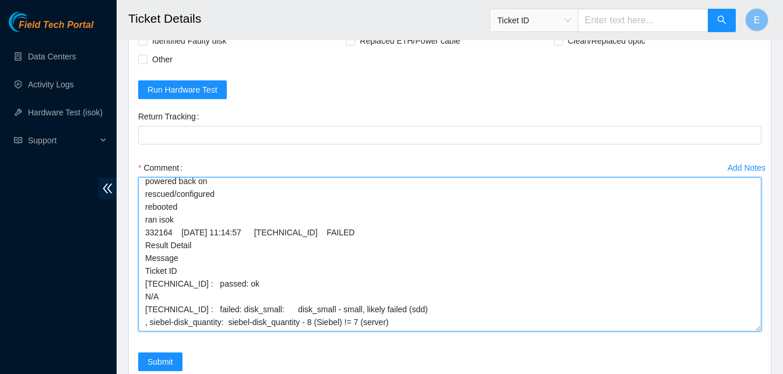
scroll to position [33, 0]
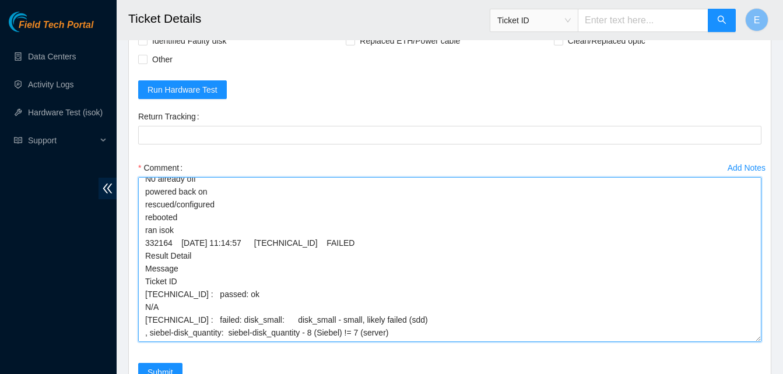
drag, startPoint x: 757, startPoint y: 342, endPoint x: 758, endPoint y: 364, distance: 22.2
click at [758, 342] on textarea "verify rack and server verify sn N0 already off powered back on rescued/configu…" at bounding box center [449, 259] width 623 height 165
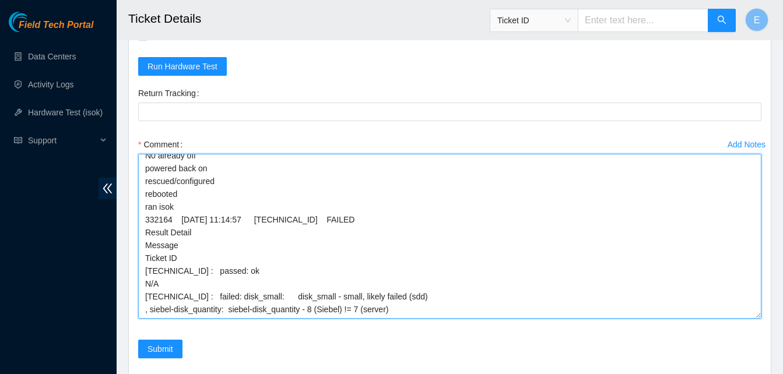
scroll to position [1215, 0]
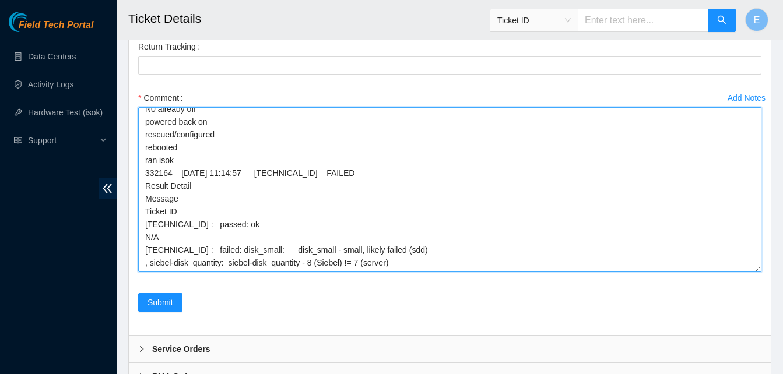
click at [662, 272] on textarea "verify rack and server verify sn N0 already off powered back on rescued/configu…" at bounding box center [449, 189] width 623 height 165
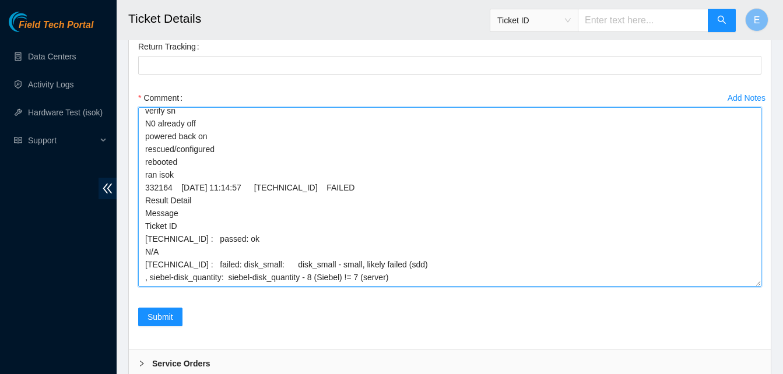
scroll to position [1, 0]
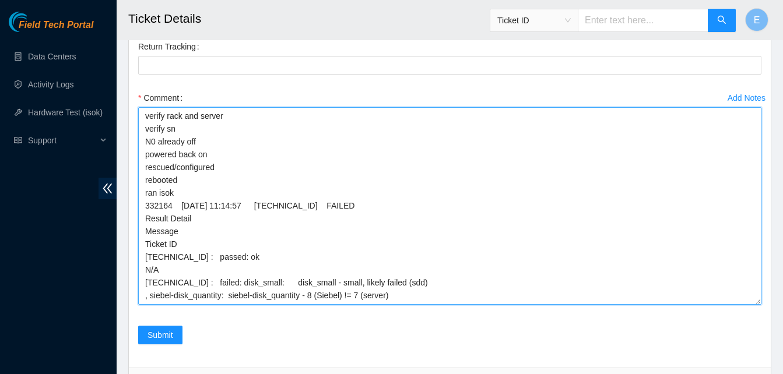
drag, startPoint x: 758, startPoint y: 297, endPoint x: 757, endPoint y: 329, distance: 32.7
click at [757, 305] on textarea "verify rack and server verify sn N0 already off powered back on rescued/configu…" at bounding box center [449, 206] width 623 height 198
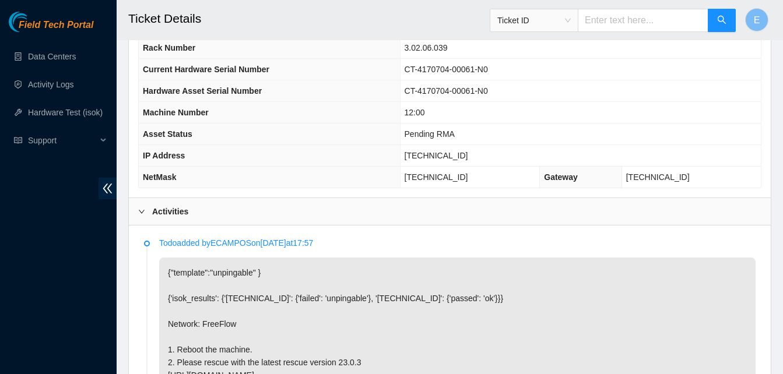
scroll to position [434, 0]
drag, startPoint x: 443, startPoint y: 156, endPoint x: 484, endPoint y: 159, distance: 41.5
click at [484, 159] on td "23.48.36.58" at bounding box center [580, 157] width 361 height 22
copy span "23.48.36.58"
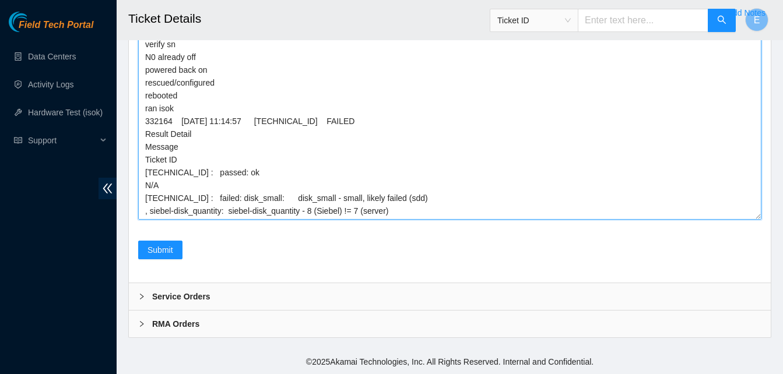
scroll to position [1, 0]
drag, startPoint x: 143, startPoint y: 120, endPoint x: 391, endPoint y: 223, distance: 268.6
click at [391, 223] on div "Comment verify rack and server verify sn N0 already off powered back on rescued…" at bounding box center [449, 114] width 623 height 223
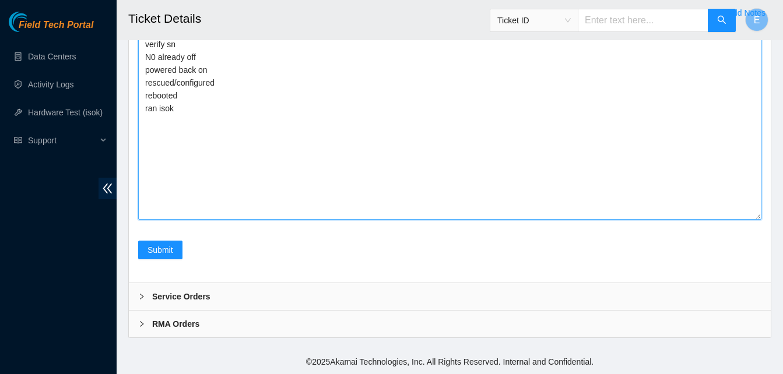
scroll to position [0, 0]
paste textarea "332185 04-09-2025 11:49:16 23.48.36.58 FAILED Result Detail Message Ticket ID 2…"
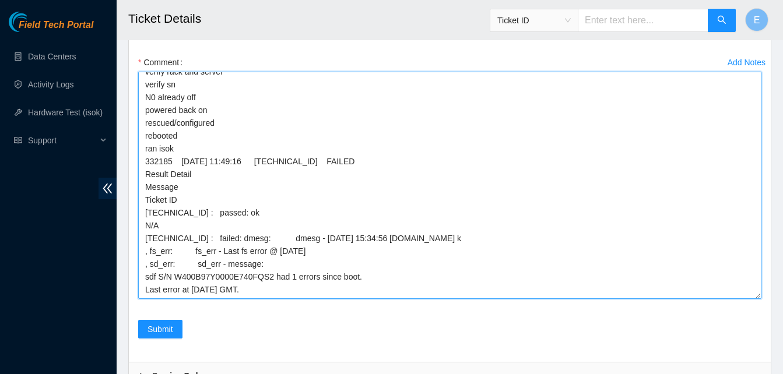
scroll to position [3, 0]
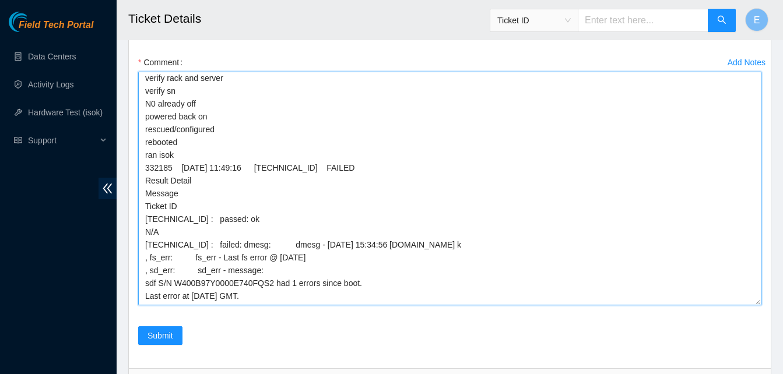
drag, startPoint x: 758, startPoint y: 293, endPoint x: 756, endPoint y: 329, distance: 36.2
click at [756, 306] on textarea "verify rack and server verify sn N0 already off powered back on rescued/configu…" at bounding box center [449, 189] width 623 height 234
drag, startPoint x: 145, startPoint y: 103, endPoint x: 356, endPoint y: 317, distance: 300.5
click at [356, 306] on textarea "verify rack and server verify sn N0 already off powered back on rescued/configu…" at bounding box center [449, 189] width 623 height 234
paste textarea
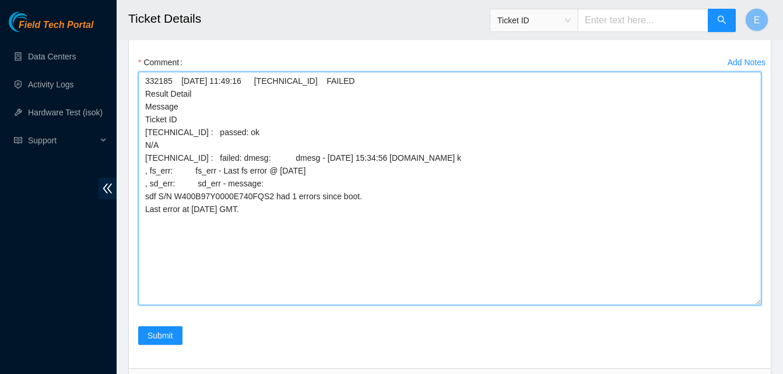
scroll to position [0, 0]
drag, startPoint x: 788, startPoint y: 360, endPoint x: 432, endPoint y: 264, distance: 369.0
click at [432, 264] on textarea "332185 04-09-2025 11:49:16 23.48.36.58 FAILED Result Detail Message Ticket ID 2…" at bounding box center [449, 189] width 623 height 234
click at [139, 108] on textarea "332185 04-09-2025 11:49:16 23.48.36.58 FAILED Result Detail Message Ticket ID 2…" at bounding box center [449, 189] width 623 height 234
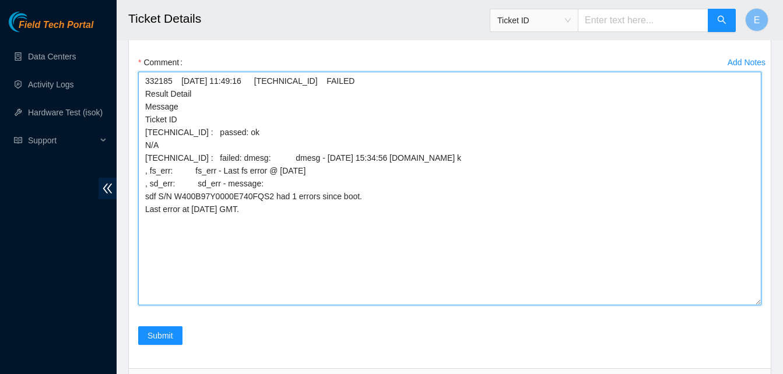
click at [145, 104] on textarea "332185 04-09-2025 11:49:16 23.48.36.58 FAILED Result Detail Message Ticket ID 2…" at bounding box center [449, 189] width 623 height 234
paste textarea "332185 04-09-2025 11:49:16 23.48.36.58 FAILED Result Detail Message Ticket ID 2…"
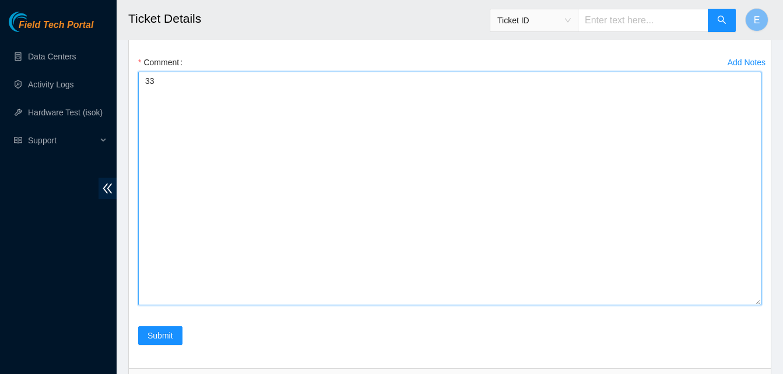
type textarea "3"
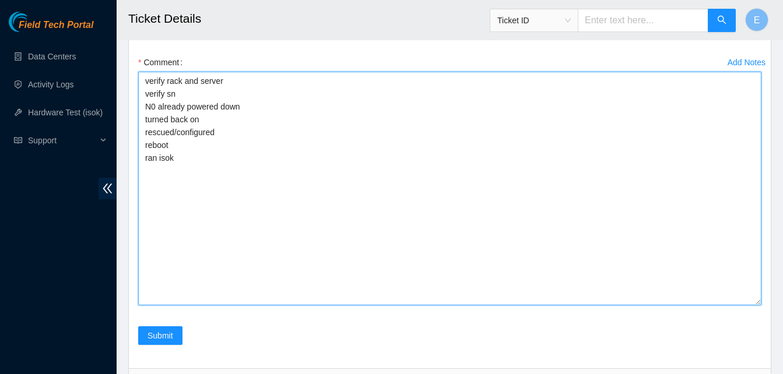
paste textarea "332185 04-09-2025 11:49:16 23.48.36.58 FAILED Result Detail Message Ticket ID 2…"
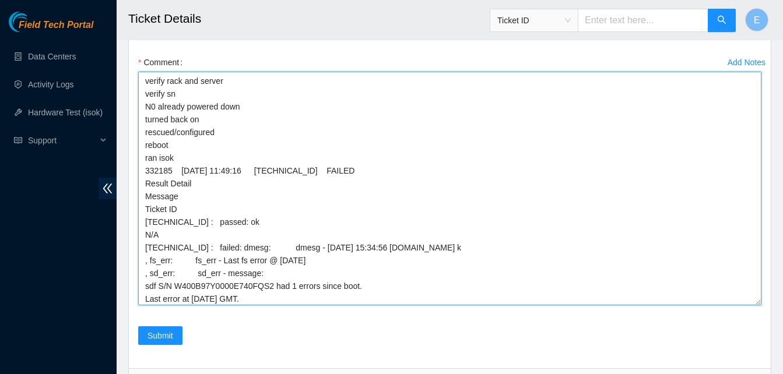
click at [469, 205] on textarea "verify rack and server verify sn N0 already powered down turned back on rescued…" at bounding box center [449, 189] width 623 height 234
type textarea "verify rack and server verify sn N0 already powered down turned back on rescued…"
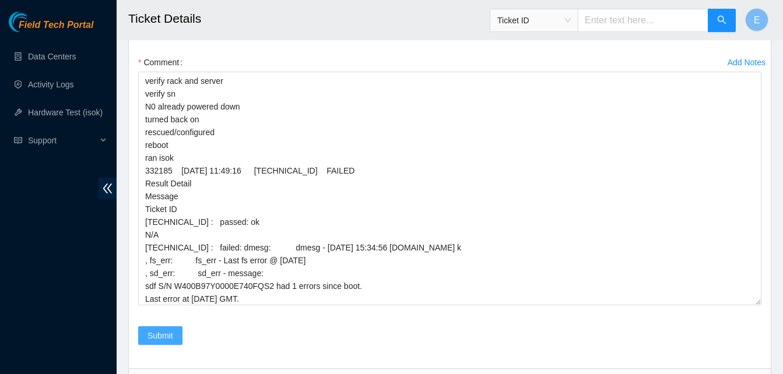
click at [159, 342] on span "Submit" at bounding box center [161, 335] width 26 height 13
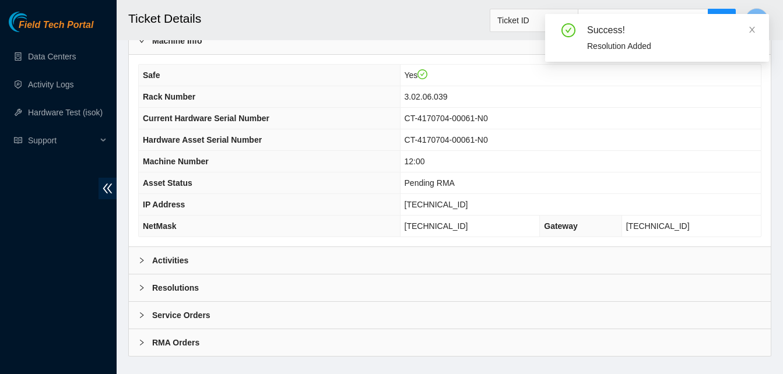
scroll to position [404, 0]
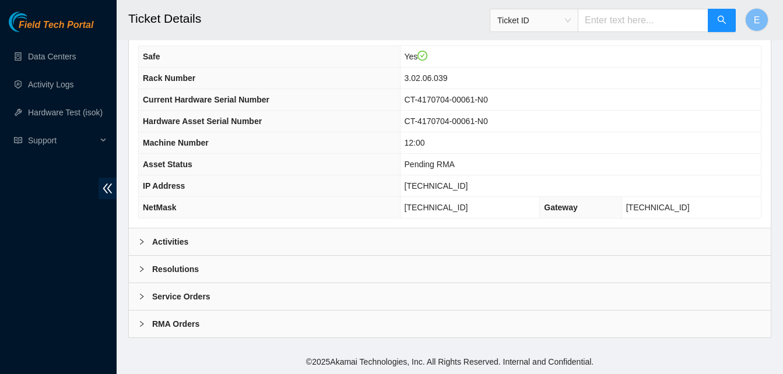
click at [164, 241] on b "Activities" at bounding box center [170, 242] width 36 height 13
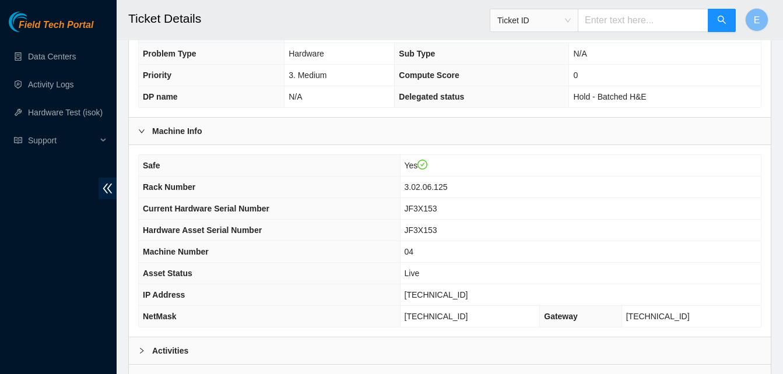
scroll to position [404, 0]
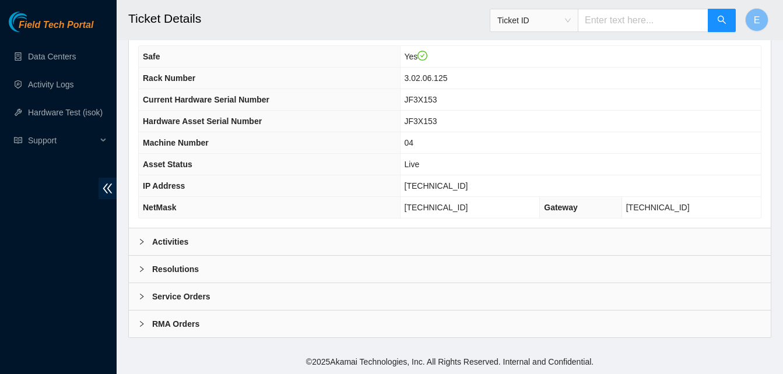
click at [160, 237] on b "Activities" at bounding box center [170, 242] width 36 height 13
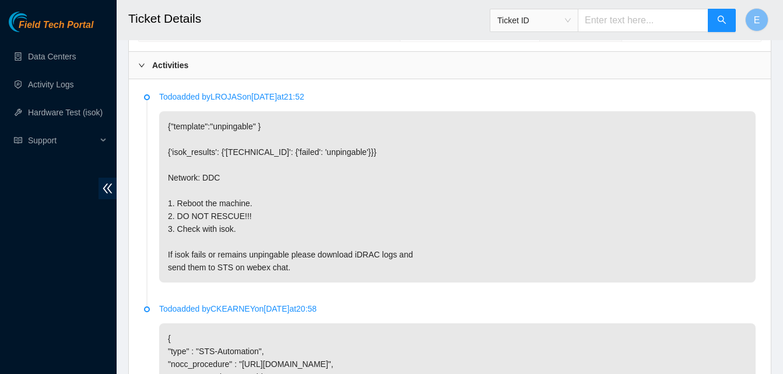
scroll to position [581, 0]
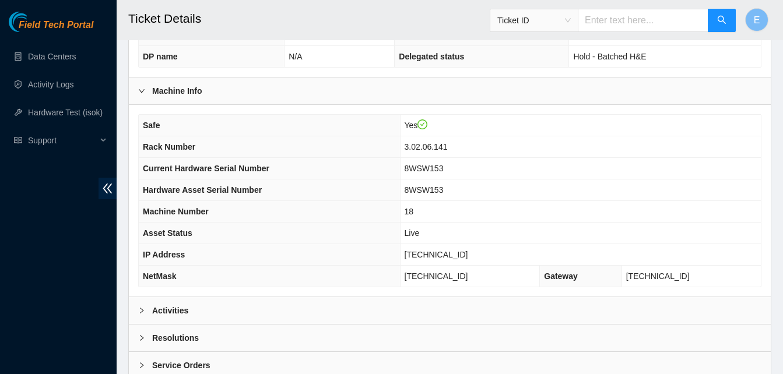
scroll to position [404, 0]
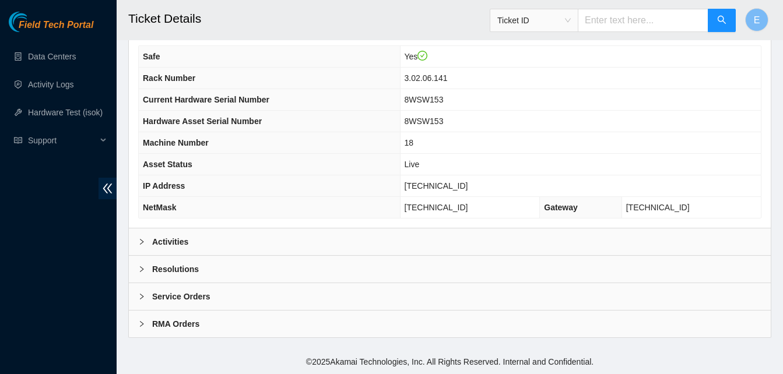
click at [169, 239] on b "Activities" at bounding box center [170, 242] width 36 height 13
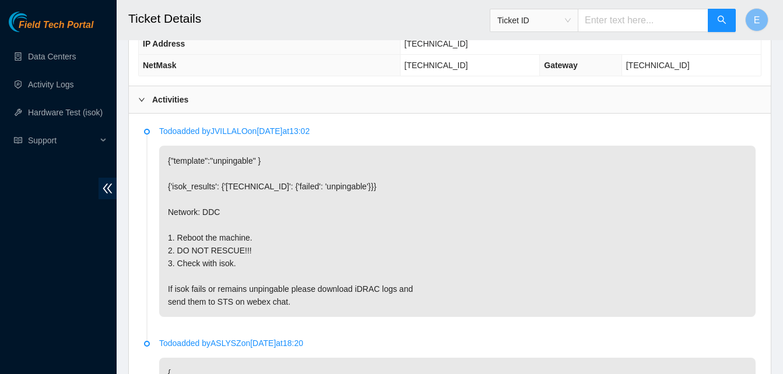
scroll to position [547, 0]
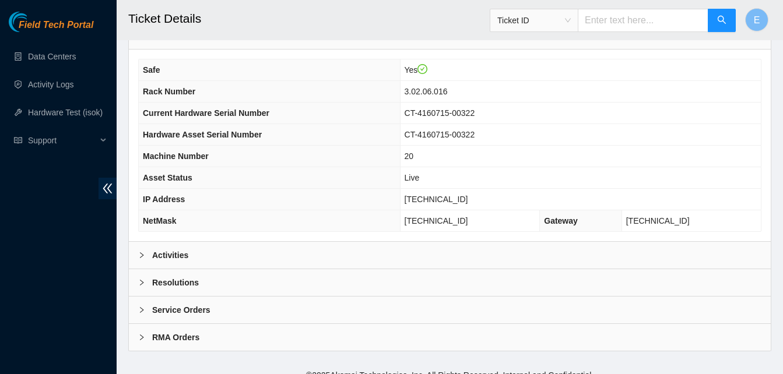
scroll to position [391, 0]
click at [178, 255] on b "Activities" at bounding box center [170, 254] width 36 height 13
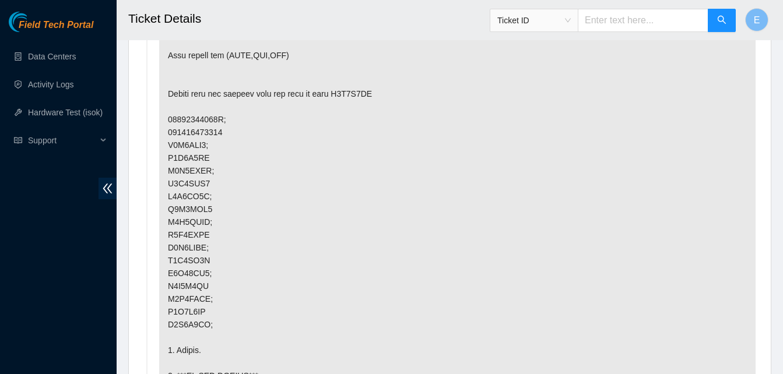
scroll to position [742, 0]
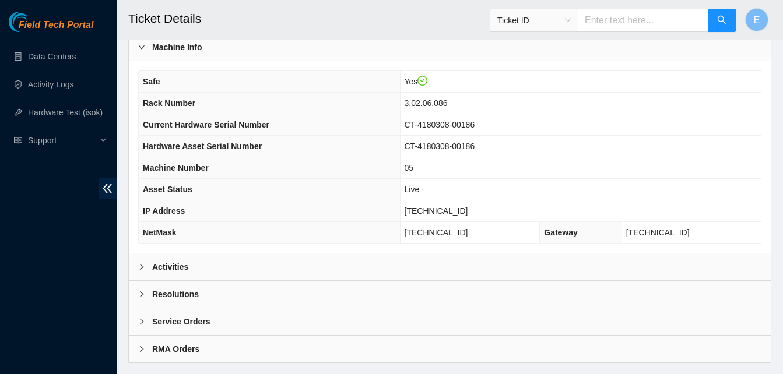
scroll to position [380, 0]
click at [167, 269] on b "Activities" at bounding box center [170, 266] width 36 height 13
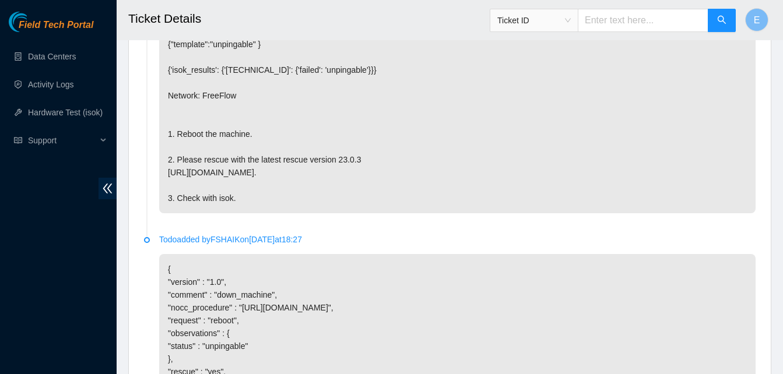
scroll to position [663, 0]
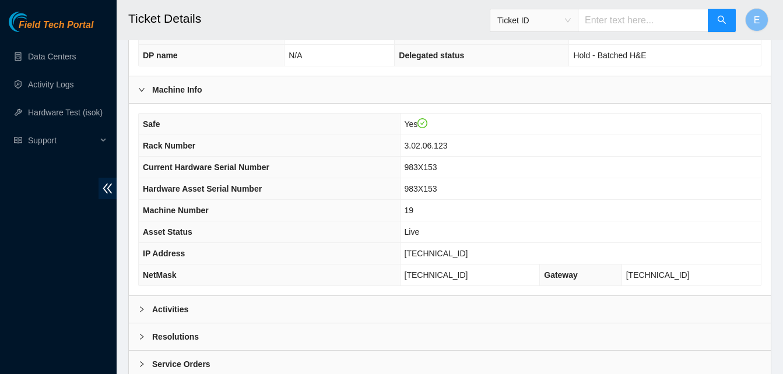
scroll to position [404, 0]
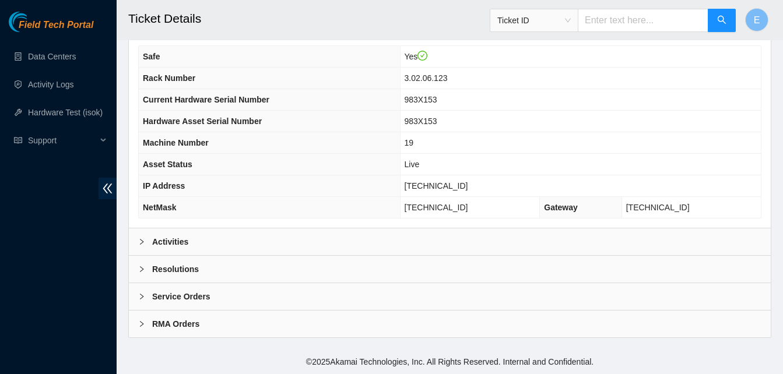
click at [173, 237] on b "Activities" at bounding box center [170, 242] width 36 height 13
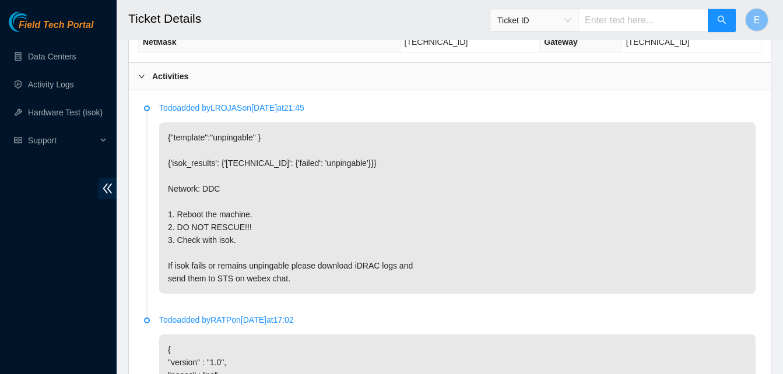
scroll to position [570, 0]
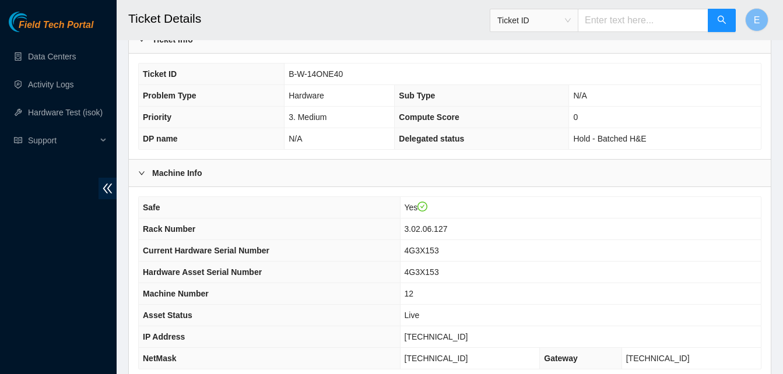
scroll to position [404, 0]
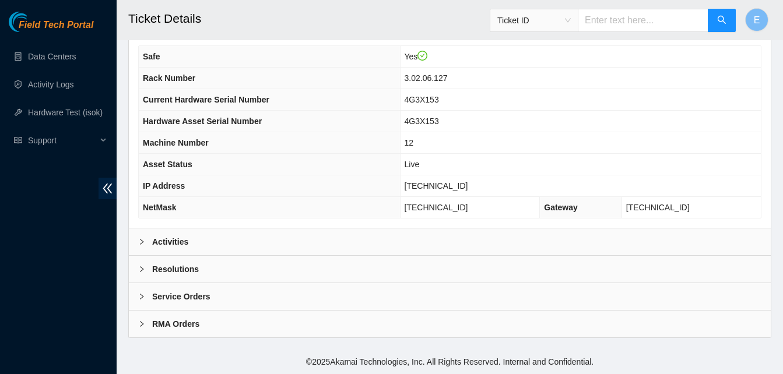
click at [167, 241] on b "Activities" at bounding box center [170, 242] width 36 height 13
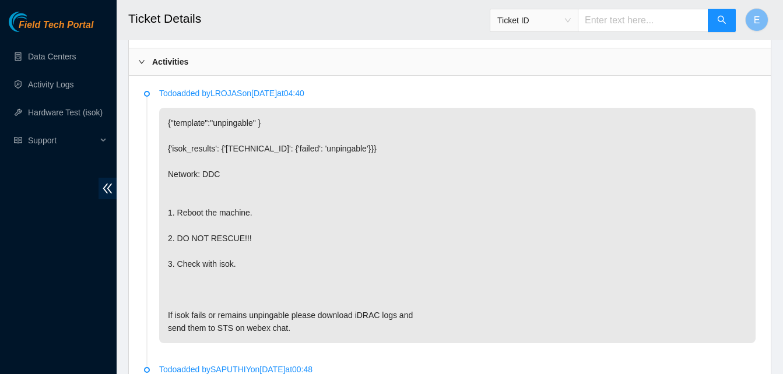
scroll to position [585, 0]
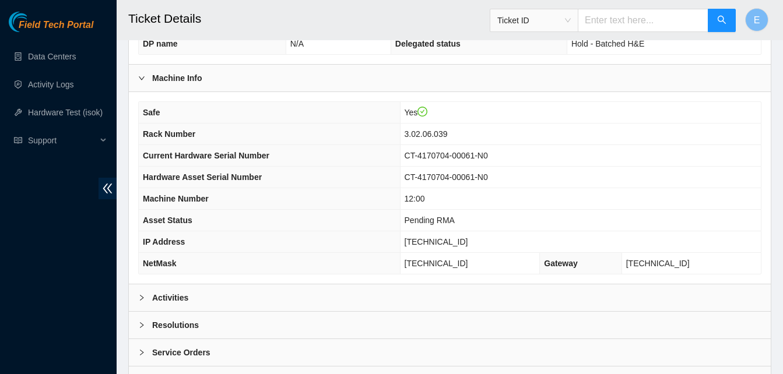
scroll to position [349, 0]
click at [167, 297] on b "Activities" at bounding box center [170, 297] width 36 height 13
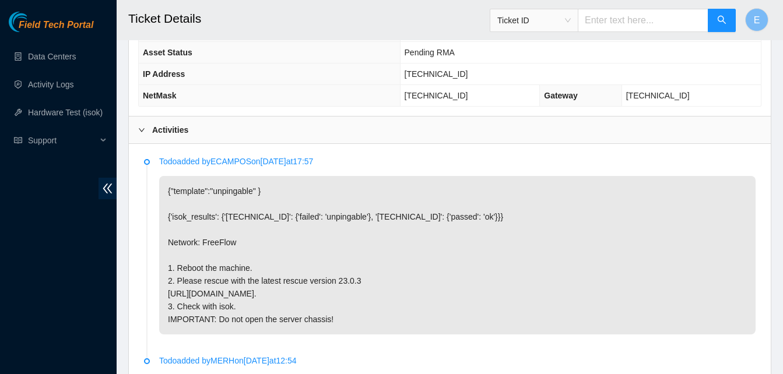
scroll to position [517, 0]
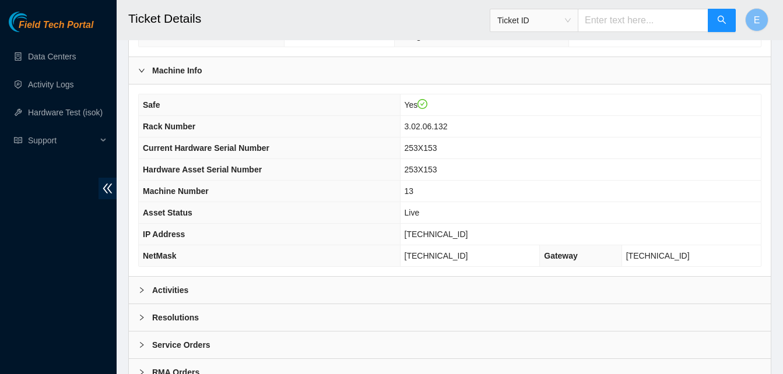
scroll to position [356, 0]
click at [177, 287] on b "Activities" at bounding box center [170, 289] width 36 height 13
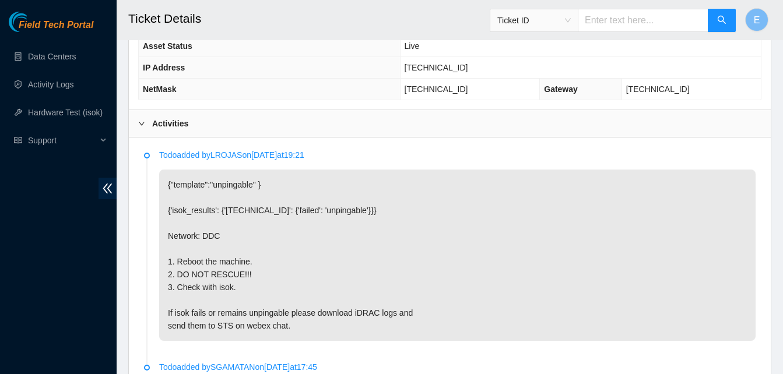
scroll to position [523, 0]
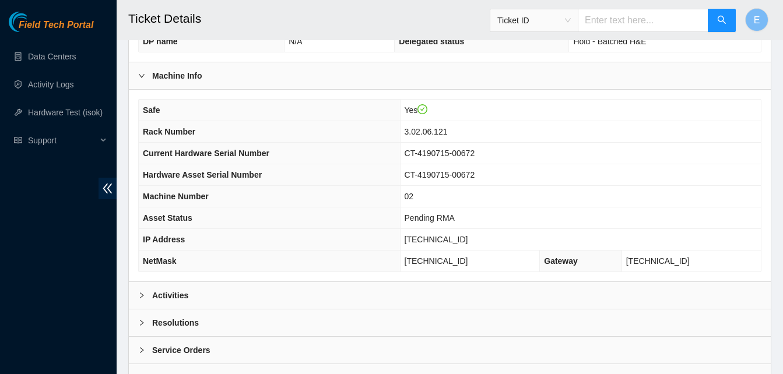
scroll to position [351, 0]
click at [180, 290] on b "Activities" at bounding box center [170, 295] width 36 height 13
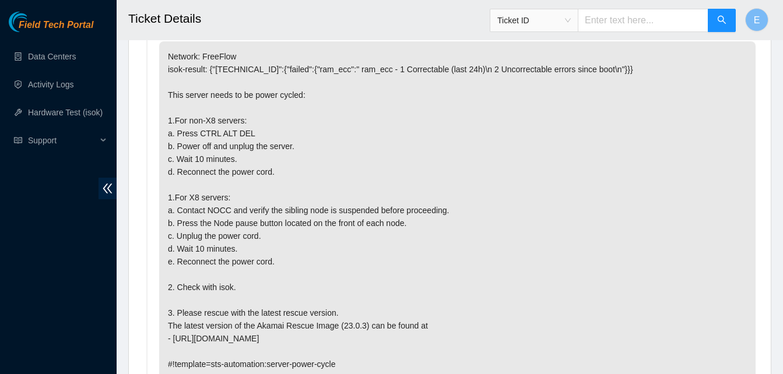
scroll to position [649, 0]
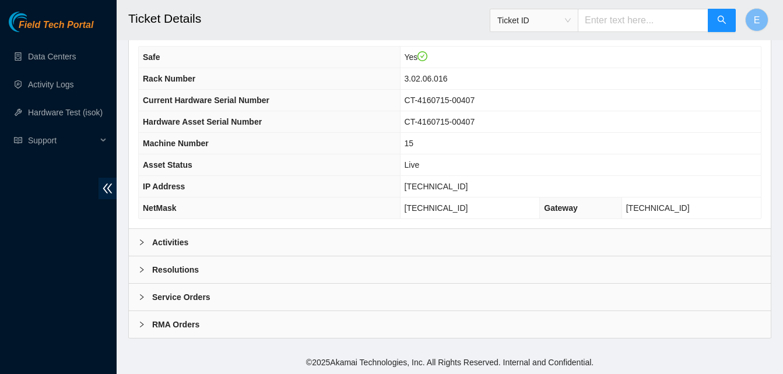
scroll to position [404, 0]
click at [176, 243] on b "Activities" at bounding box center [170, 242] width 36 height 13
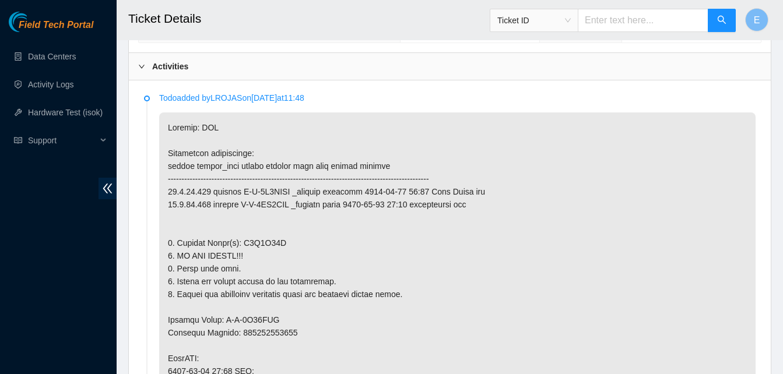
scroll to position [581, 0]
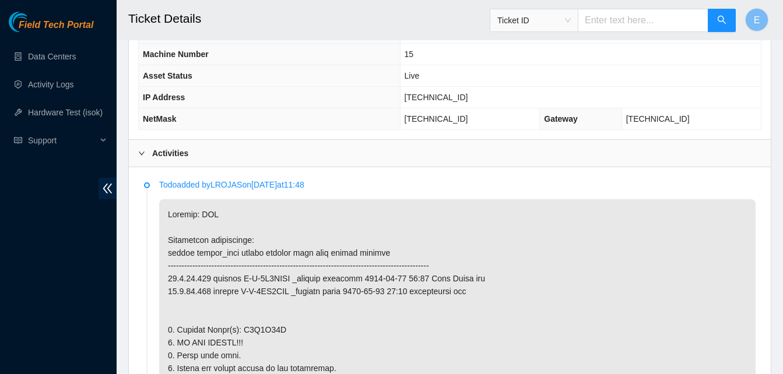
scroll to position [492, 0]
drag, startPoint x: 430, startPoint y: 96, endPoint x: 478, endPoint y: 99, distance: 48.5
click at [478, 99] on td "[TECHNICAL_ID]" at bounding box center [580, 98] width 361 height 22
copy span "[TECHNICAL_ID]"
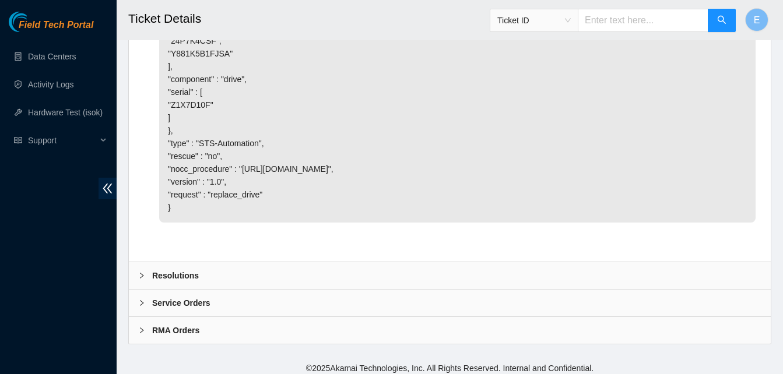
scroll to position [3715, 0]
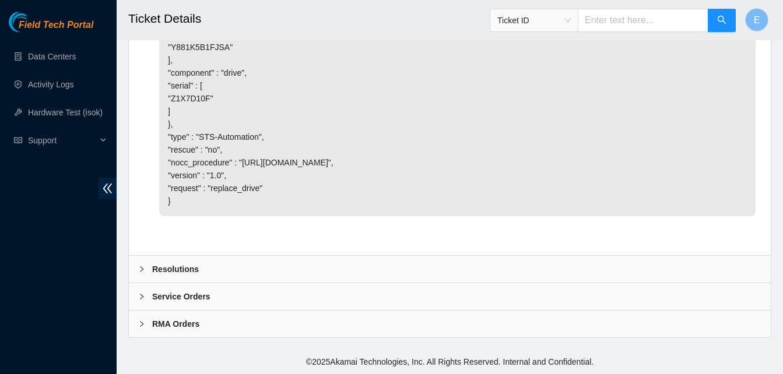
click at [164, 269] on b "Resolutions" at bounding box center [175, 269] width 47 height 13
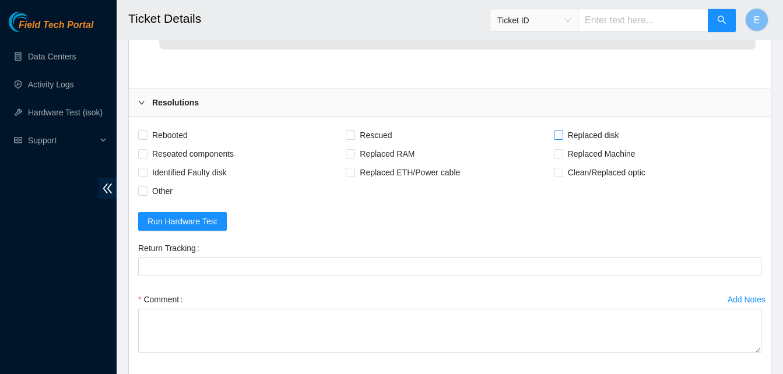
click at [554, 139] on input "Replaced disk" at bounding box center [558, 135] width 8 height 8
checkbox input "true"
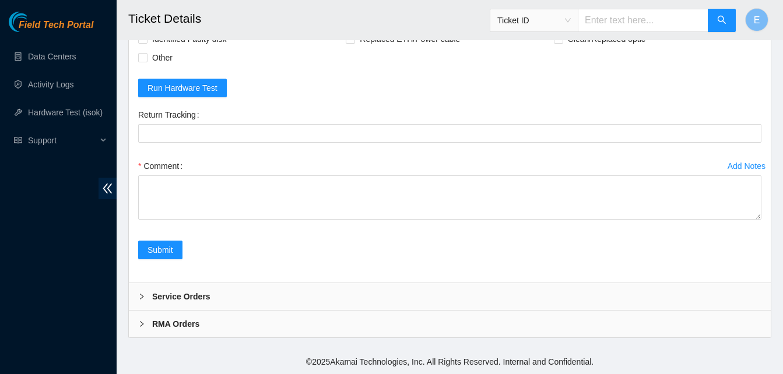
scroll to position [3980, 0]
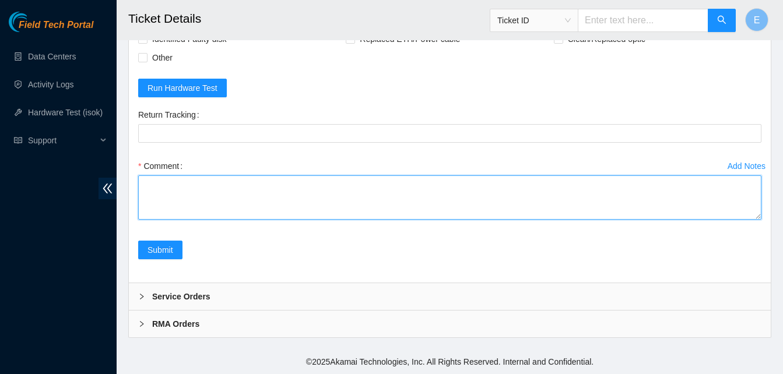
click at [173, 220] on textarea "Comment" at bounding box center [449, 197] width 623 height 44
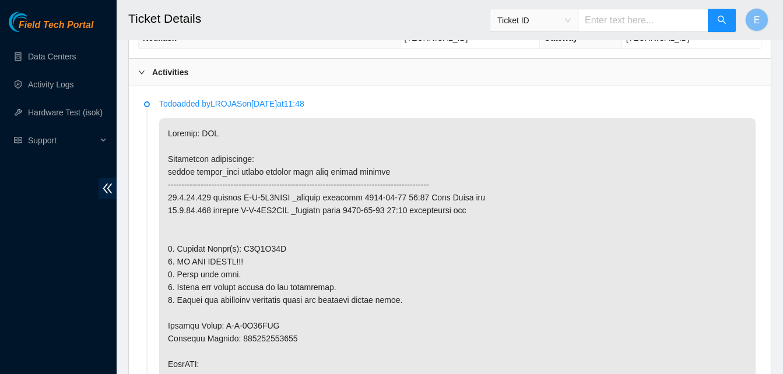
scroll to position [574, 0]
drag, startPoint x: 238, startPoint y: 247, endPoint x: 275, endPoint y: 252, distance: 36.5
copy p "Z1X7D10F"
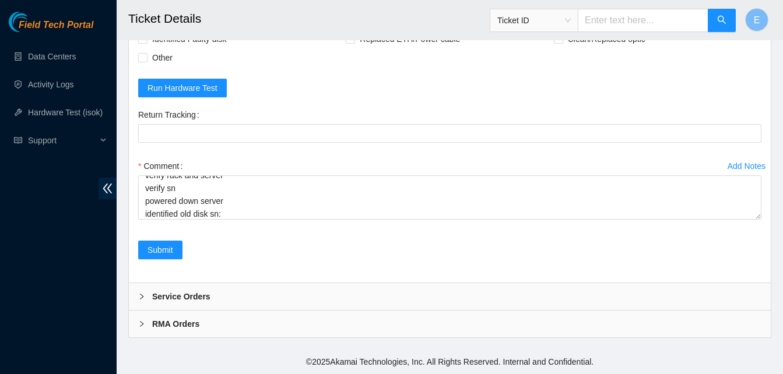
scroll to position [4015, 0]
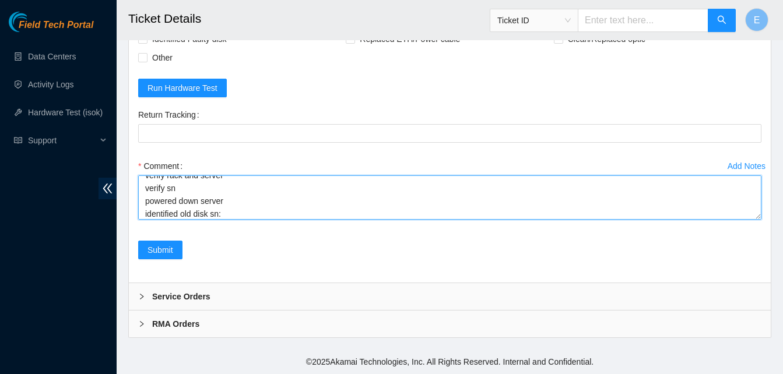
click at [233, 215] on textarea "verify rack and server verify sn powered down server identified old disk sn:" at bounding box center [449, 197] width 623 height 44
paste textarea "Z1X7D10F"
paste textarea "332091 04-09-2025 09:29:12 96.7.74.216 COMPLETE Result Detail Message Ticket ID…"
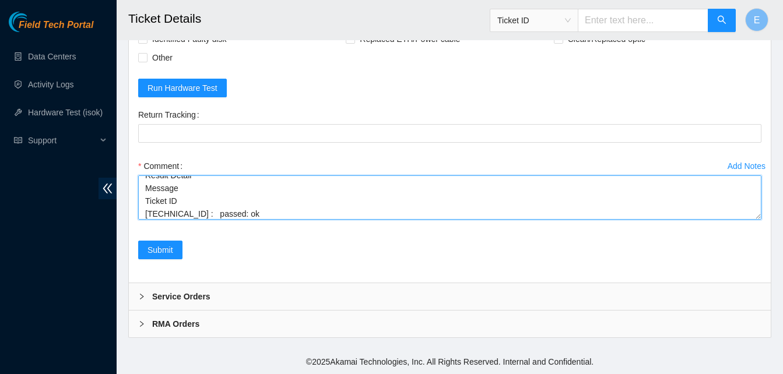
type textarea "verify rack and server verify sn powered down server identified old disk sn: Z1…"
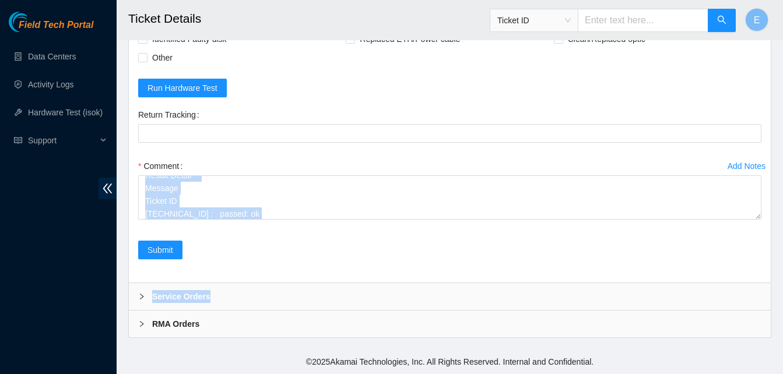
drag, startPoint x: 757, startPoint y: 220, endPoint x: 768, endPoint y: 303, distance: 83.5
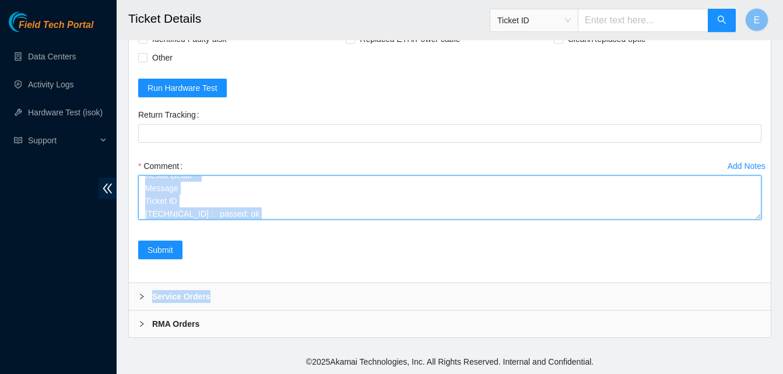
drag, startPoint x: 768, startPoint y: 303, endPoint x: 666, endPoint y: 195, distance: 148.1
click at [666, 195] on textarea "verify rack and server verify sn powered down server identified old disk sn: Z1…" at bounding box center [449, 197] width 623 height 44
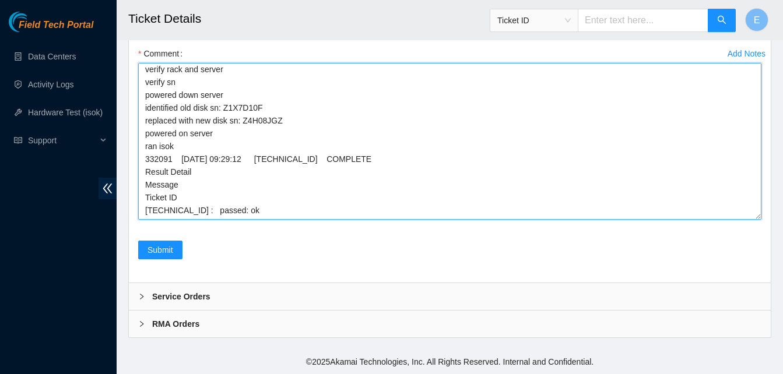
scroll to position [0, 0]
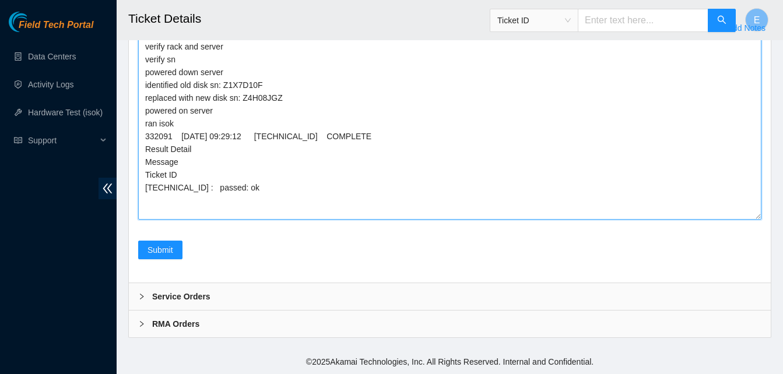
drag, startPoint x: 757, startPoint y: 215, endPoint x: 758, endPoint y: 373, distance: 158.0
click at [758, 220] on textarea "verify rack and server verify sn powered down server identified old disk sn: Z1…" at bounding box center [449, 128] width 623 height 182
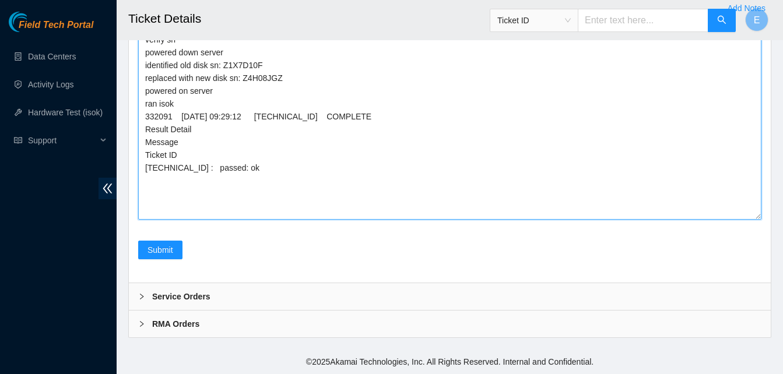
scroll to position [4124, 0]
drag, startPoint x: 143, startPoint y: 77, endPoint x: 301, endPoint y: 282, distance: 259.0
click at [301, 241] on div "Add Notes Comment verify rack and server verify sn powered down server identifi…" at bounding box center [450, 120] width 633 height 242
click at [314, 220] on textarea "verify rack and server verify sn powered down server identified old disk sn: Z1…" at bounding box center [449, 118] width 623 height 202
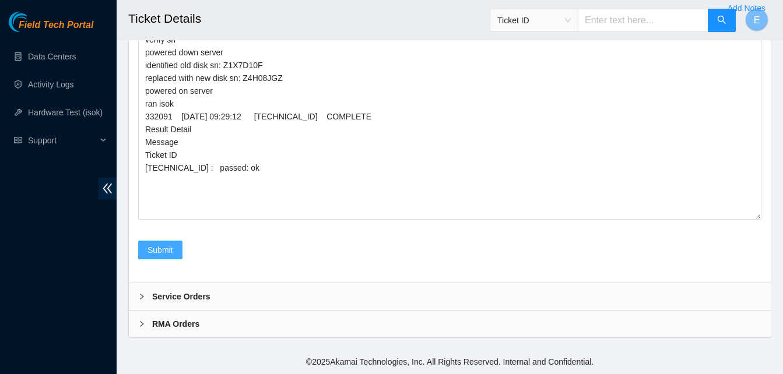
click at [170, 257] on span "Submit" at bounding box center [161, 250] width 26 height 13
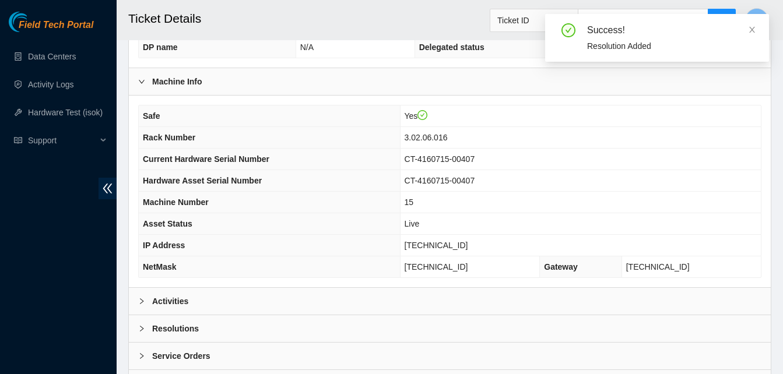
scroll to position [404, 0]
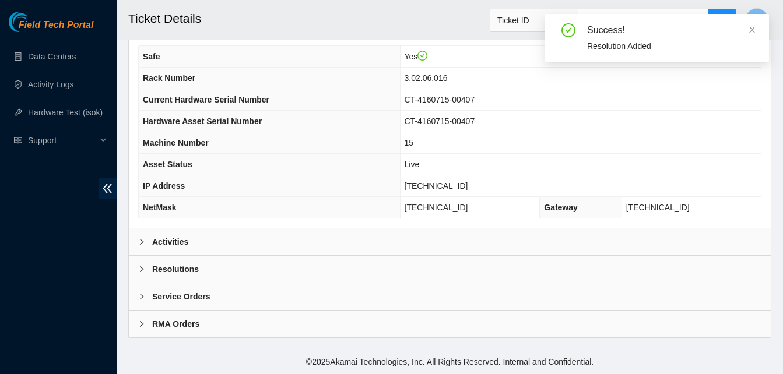
click at [168, 237] on b "Activities" at bounding box center [170, 242] width 36 height 13
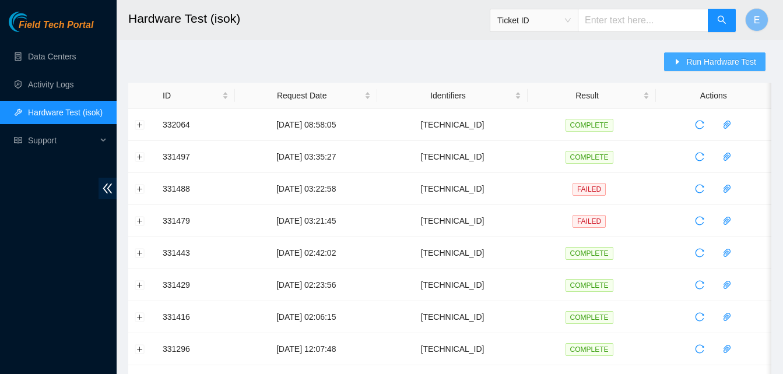
click at [697, 61] on span "Run Hardware Test" at bounding box center [721, 61] width 70 height 13
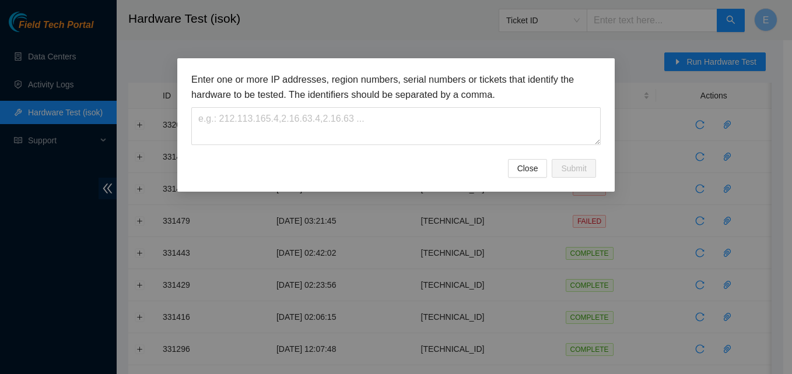
click at [400, 103] on div "Enter one or more IP addresses, region numbers, serial numbers or tickets that …" at bounding box center [395, 108] width 409 height 73
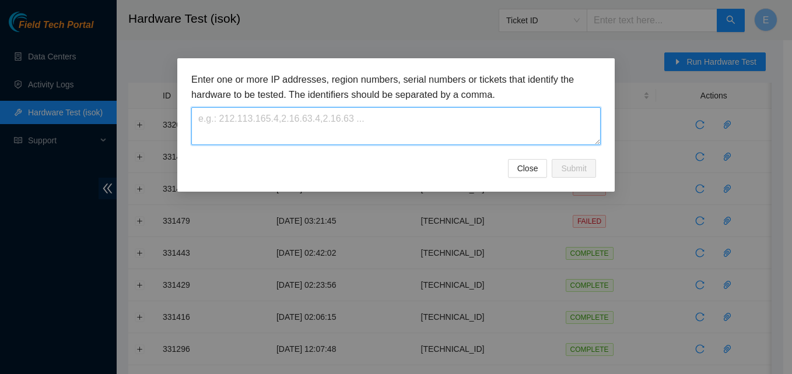
click at [400, 119] on textarea at bounding box center [395, 126] width 409 height 38
paste textarea "96.7.74.216"
type textarea "96.7.74.216"
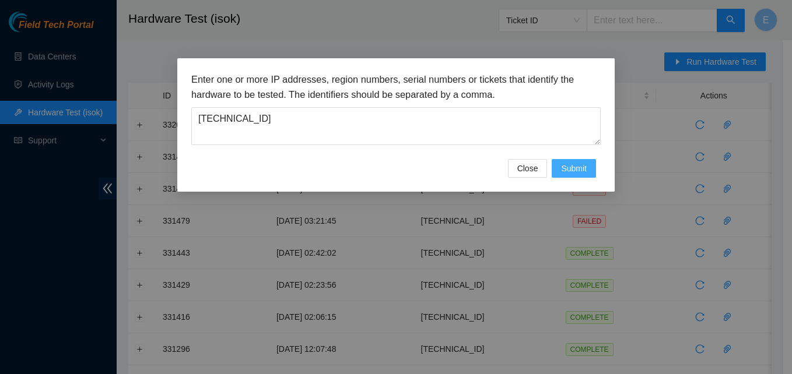
click at [579, 170] on span "Submit" at bounding box center [574, 168] width 26 height 13
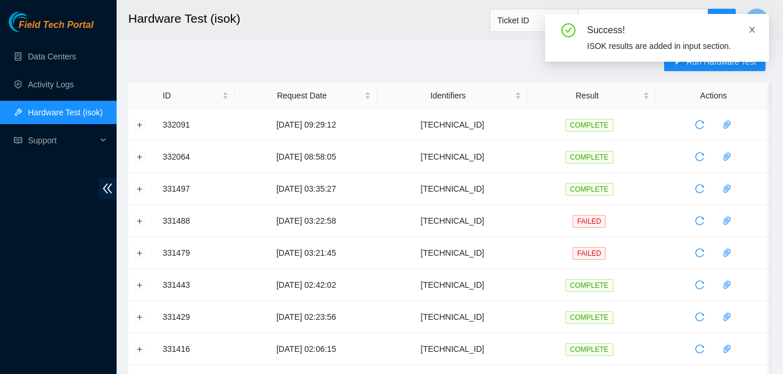
click at [752, 28] on icon "close" at bounding box center [752, 30] width 8 height 8
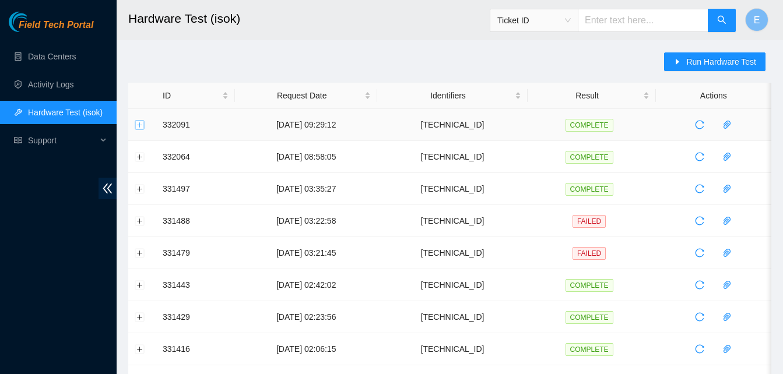
click at [140, 124] on button "Expand row" at bounding box center [139, 124] width 9 height 9
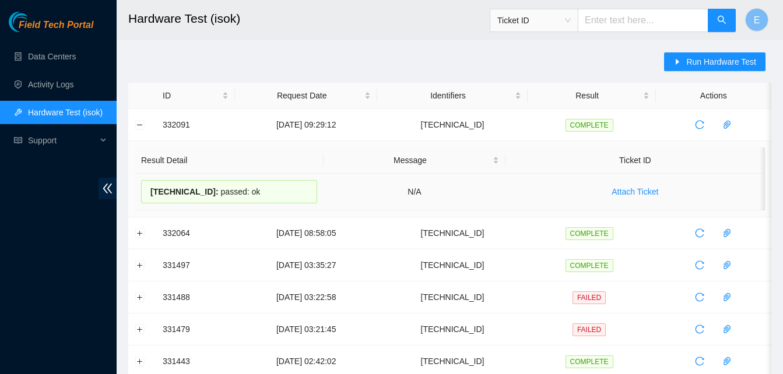
drag, startPoint x: 161, startPoint y: 124, endPoint x: 243, endPoint y: 191, distance: 105.7
copy tbody "332091 04-09-2025 09:29:12 96.7.74.216 COMPLETE Result Detail Message Ticket ID…"
click at [143, 127] on button "Collapse row" at bounding box center [139, 124] width 9 height 9
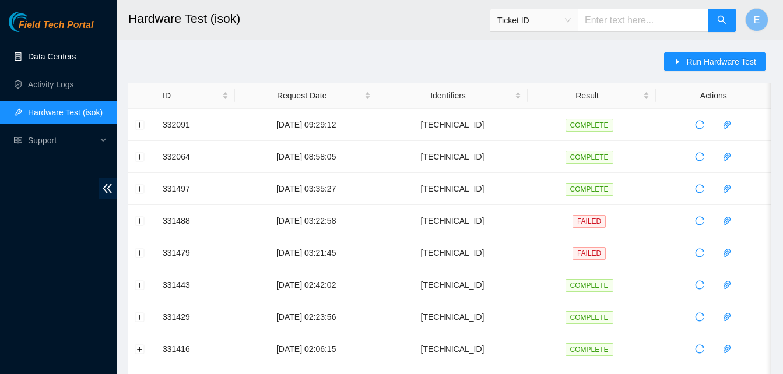
click at [69, 59] on link "Data Centers" at bounding box center [52, 56] width 48 height 9
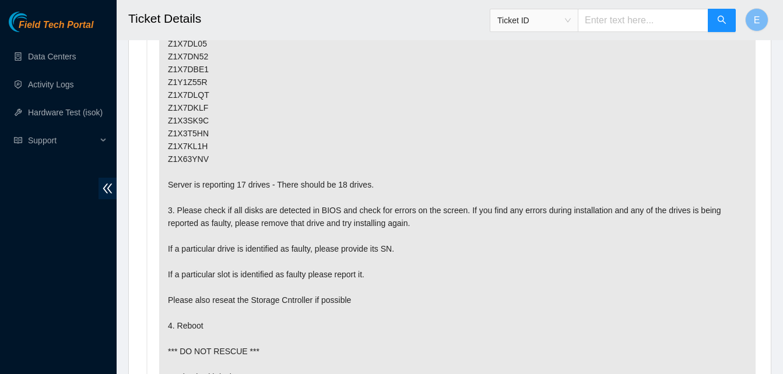
scroll to position [831, 0]
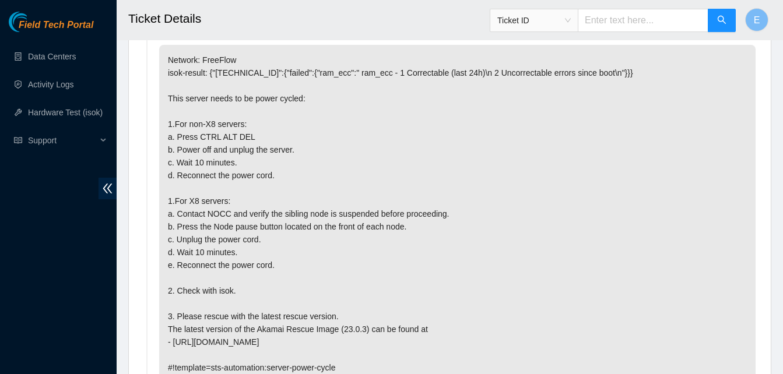
scroll to position [647, 0]
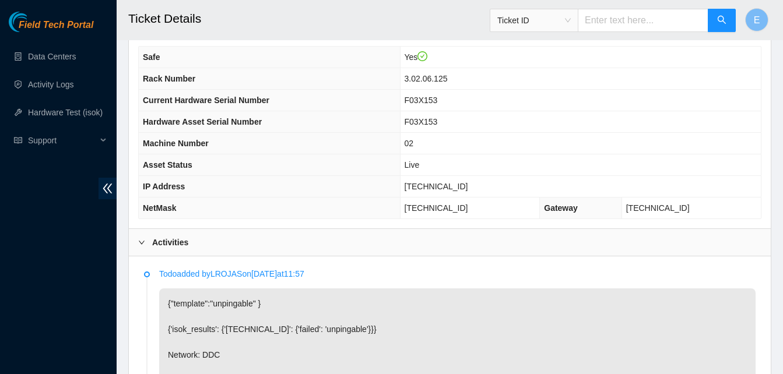
scroll to position [403, 0]
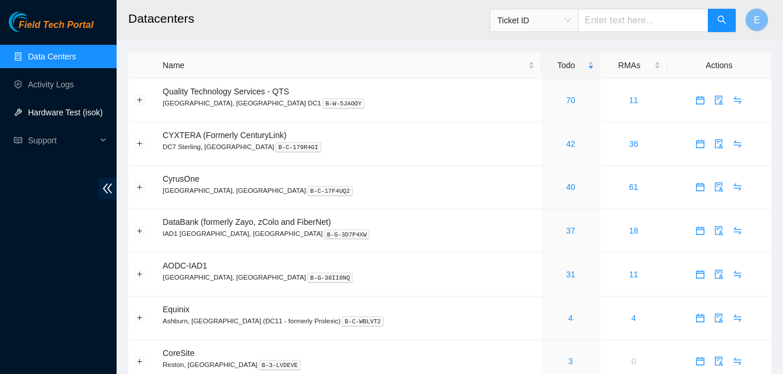
click at [54, 110] on link "Hardware Test (isok)" at bounding box center [65, 112] width 75 height 9
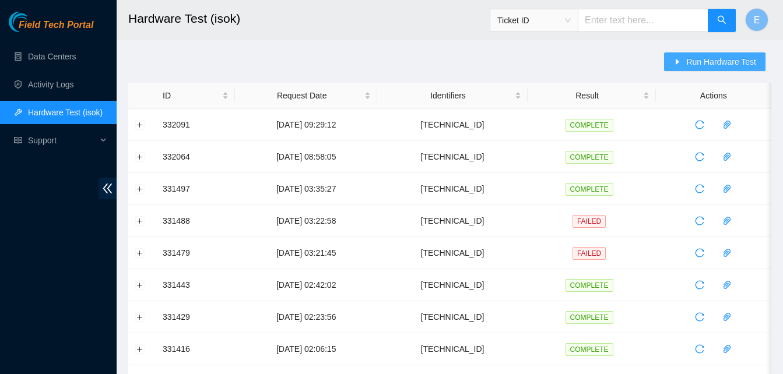
click at [693, 55] on button "Run Hardware Test" at bounding box center [714, 61] width 101 height 19
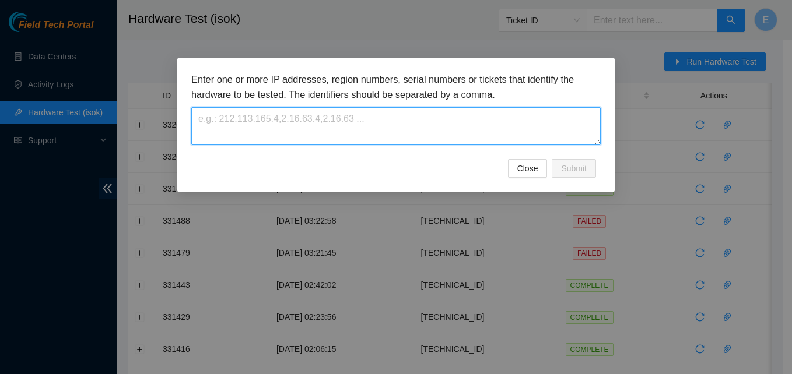
click at [335, 134] on textarea at bounding box center [395, 126] width 409 height 38
paste textarea "B-W-13KI4SJ"
type textarea "B"
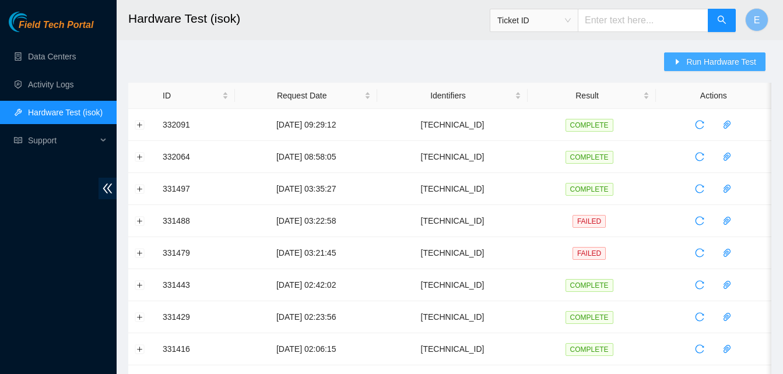
click at [693, 59] on span "Run Hardware Test" at bounding box center [721, 61] width 70 height 13
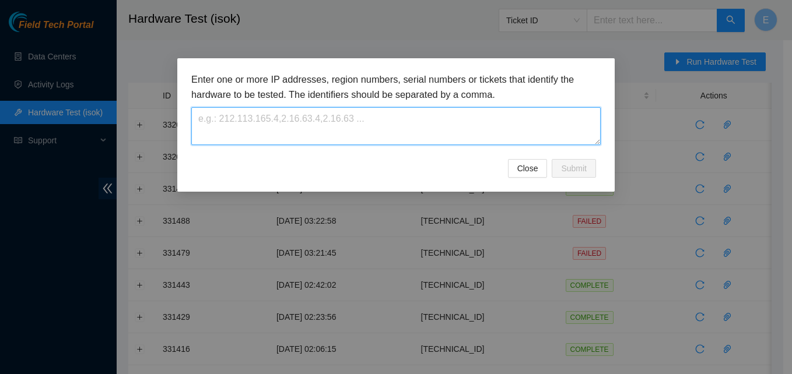
click at [405, 120] on textarea at bounding box center [395, 126] width 409 height 38
paste textarea "[TECHNICAL_ID]"
type textarea "[TECHNICAL_ID]"
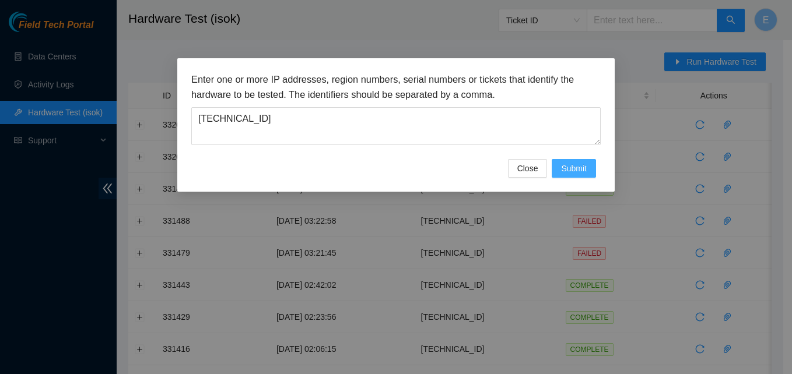
click at [581, 165] on span "Submit" at bounding box center [574, 168] width 26 height 13
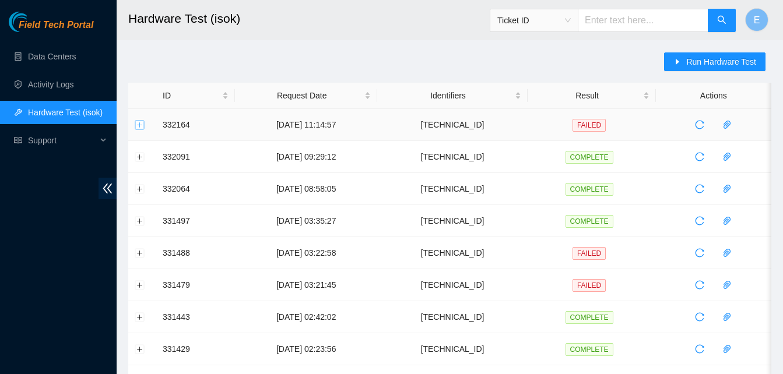
click at [142, 128] on button "Expand row" at bounding box center [139, 124] width 9 height 9
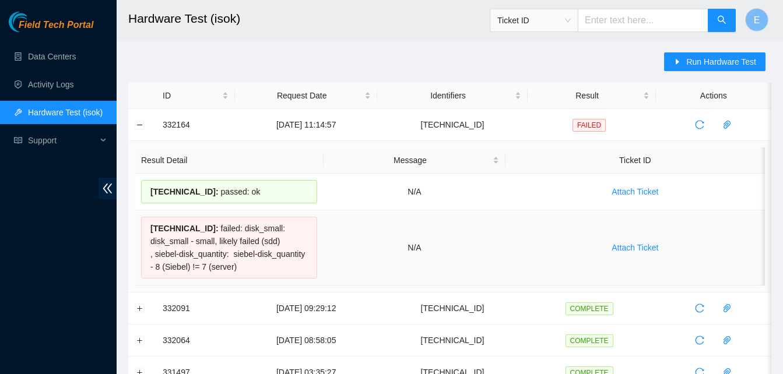
drag, startPoint x: 162, startPoint y: 119, endPoint x: 248, endPoint y: 276, distance: 179.5
copy tbody "332164 04-09-2025 11:14:57 23.48.36.58 FAILED Result Detail Message Ticket ID 2…"
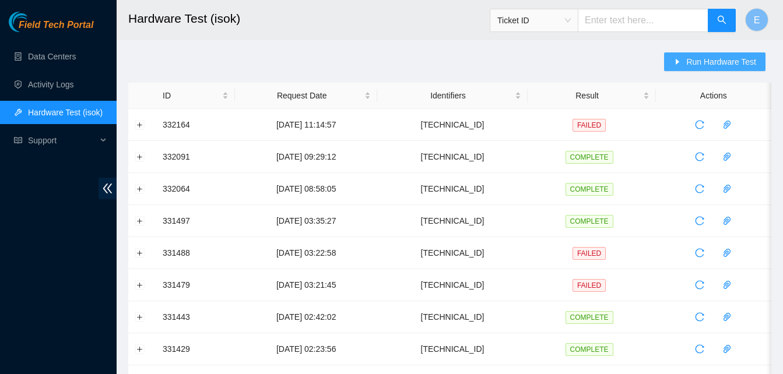
click at [690, 58] on span "Run Hardware Test" at bounding box center [721, 61] width 70 height 13
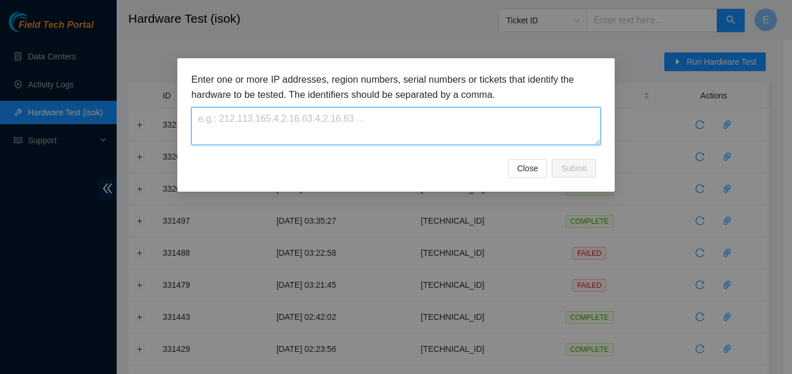
click at [304, 125] on textarea at bounding box center [395, 126] width 409 height 38
paste textarea "332164 [DATE] 11:14:57 [TECHNICAL_ID] FAILED Result Detail Message Ticket ID [T…"
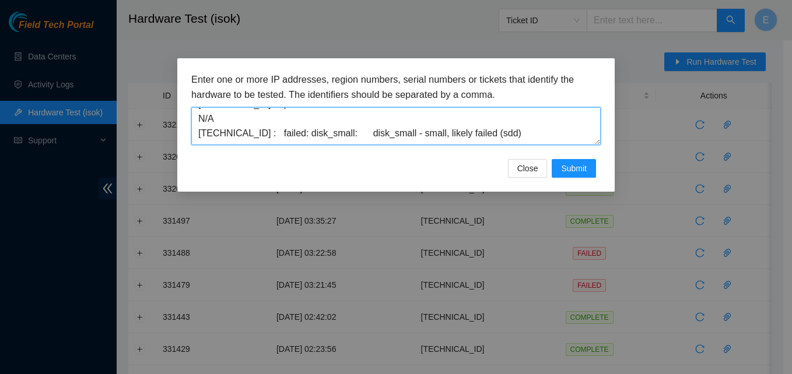
scroll to position [73, 0]
click at [215, 118] on textarea "332164 [DATE] 11:14:57 [TECHNICAL_ID] FAILED Result Detail Message Ticket ID [T…" at bounding box center [395, 126] width 409 height 38
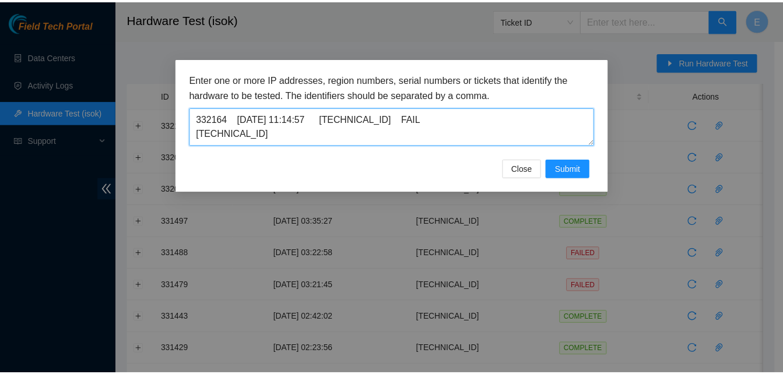
scroll to position [0, 0]
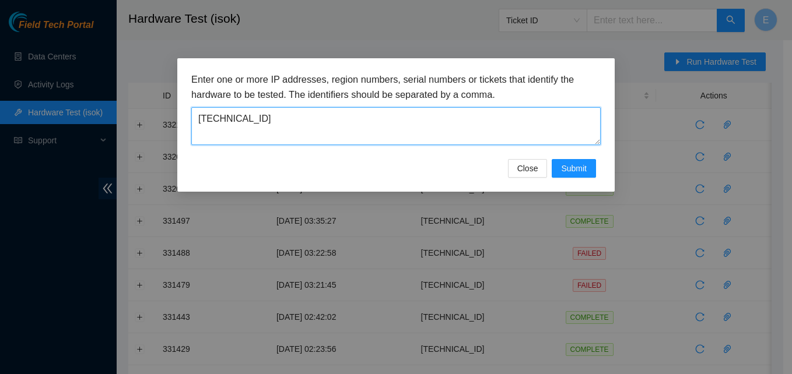
click at [195, 137] on textarea "[TECHNICAL_ID]" at bounding box center [395, 126] width 409 height 38
click at [314, 118] on textarea "[TECHNICAL_ID]" at bounding box center [395, 126] width 409 height 38
type textarea "2"
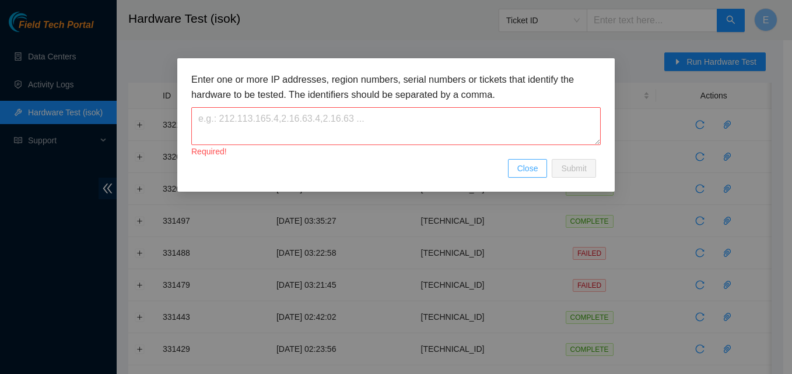
click at [531, 169] on span "Close" at bounding box center [527, 168] width 21 height 13
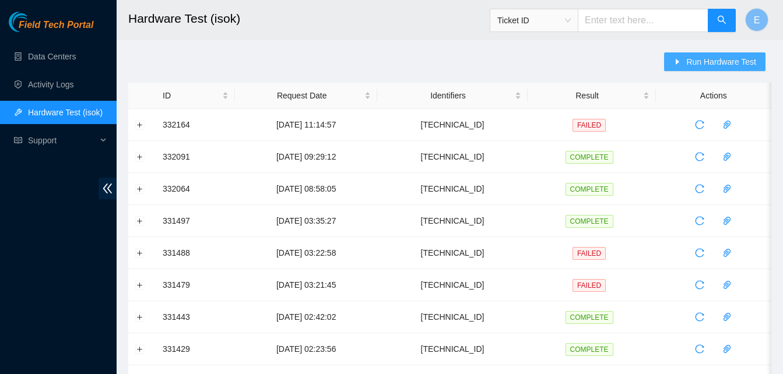
click at [697, 61] on span "Run Hardware Test" at bounding box center [721, 61] width 70 height 13
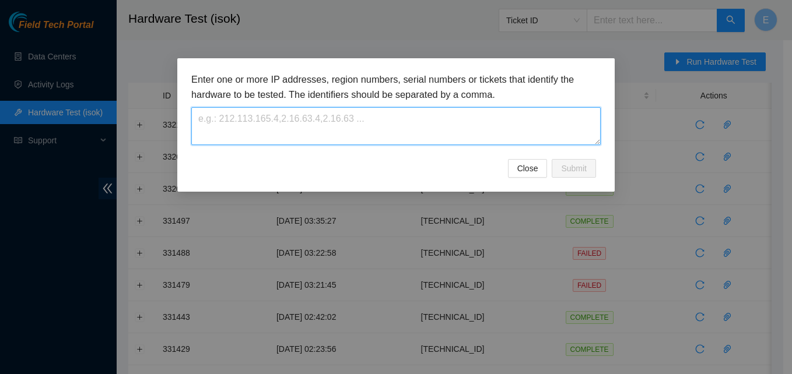
click at [301, 134] on textarea at bounding box center [395, 126] width 409 height 38
paste textarea "23.48.36.58"
type textarea "23.48.36.58"
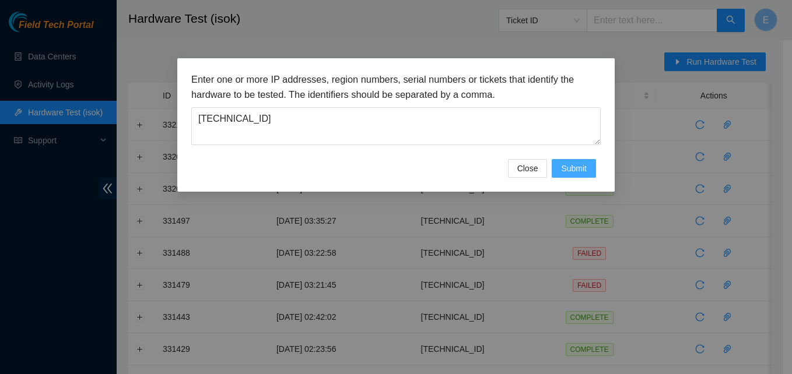
click at [570, 170] on span "Submit" at bounding box center [574, 168] width 26 height 13
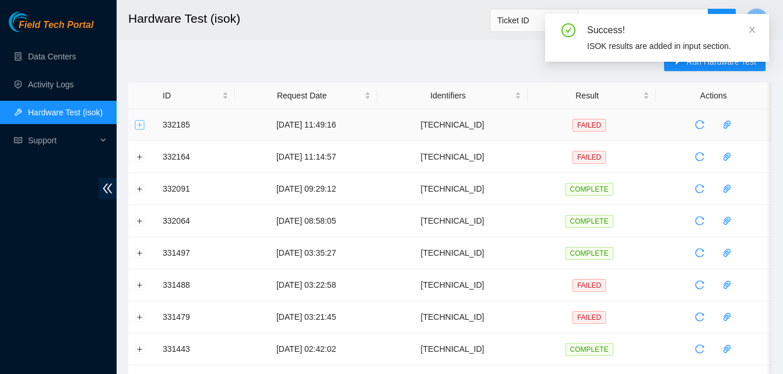
click at [139, 127] on button "Expand row" at bounding box center [139, 124] width 9 height 9
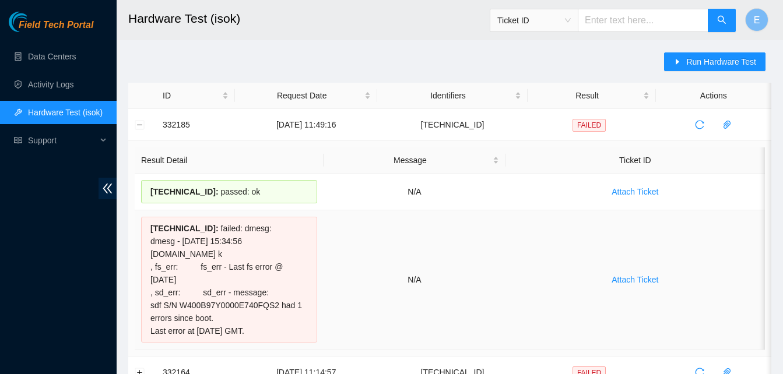
drag, startPoint x: 161, startPoint y: 124, endPoint x: 311, endPoint y: 337, distance: 260.6
copy tbody "332185 04-09-2025 11:49:16 23.48.36.58 FAILED Result Detail Message Ticket ID 2…"
click at [157, 124] on td "332185" at bounding box center [195, 125] width 79 height 32
drag, startPoint x: 162, startPoint y: 125, endPoint x: 315, endPoint y: 331, distance: 256.2
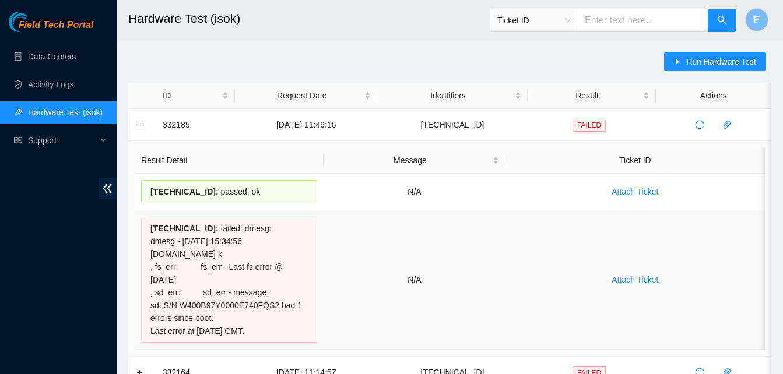
copy tbody "332185 04-09-2025 11:49:16 23.48.36.58 FAILED Result Detail Message Ticket ID 2…"
click at [140, 128] on button "Collapse row" at bounding box center [139, 124] width 9 height 9
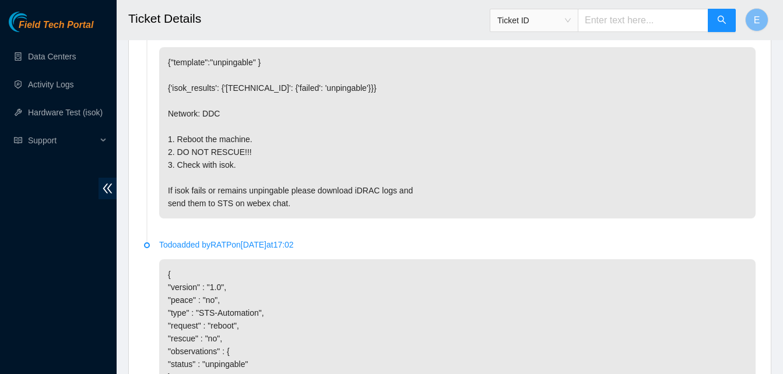
scroll to position [646, 0]
click at [392, 110] on p "{"template":"unpingable" } {'isok_results': {'23.40.62.150': {'failed': 'unping…" at bounding box center [457, 131] width 596 height 171
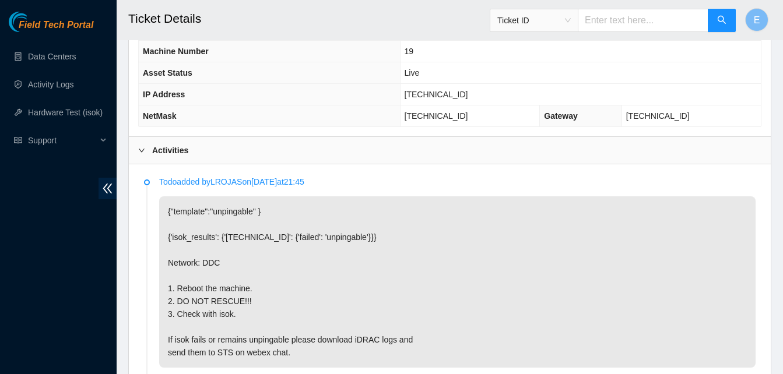
scroll to position [516, 0]
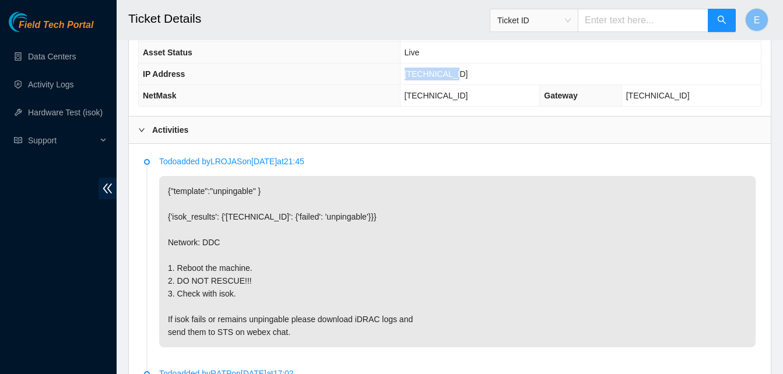
drag, startPoint x: 427, startPoint y: 73, endPoint x: 473, endPoint y: 78, distance: 45.7
click at [473, 78] on td "23.40.62.150" at bounding box center [580, 75] width 361 height 22
copy span "23.40.62.150"
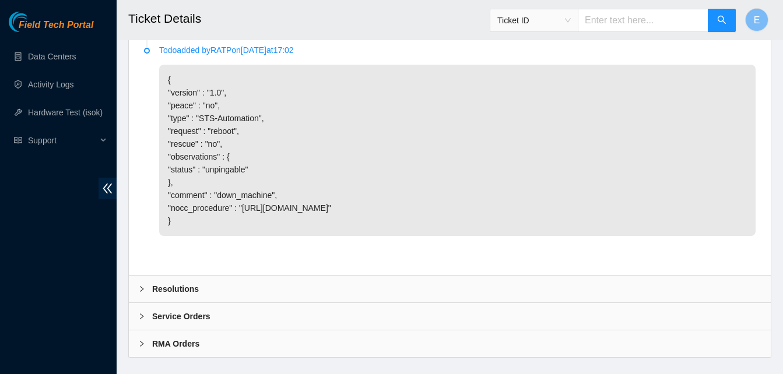
scroll to position [859, 0]
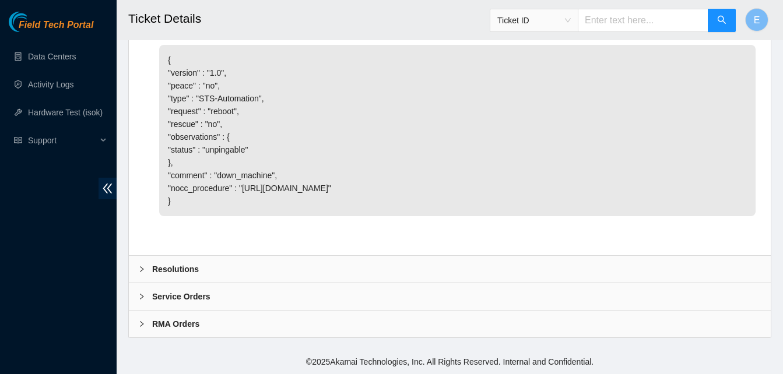
click at [194, 266] on b "Resolutions" at bounding box center [175, 269] width 47 height 13
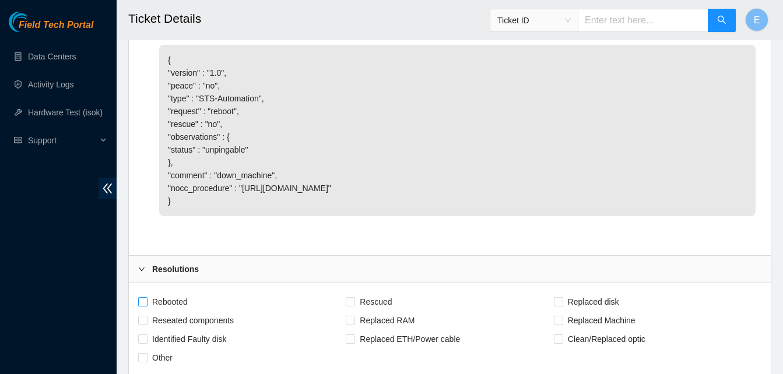
click at [148, 300] on span "Rebooted" at bounding box center [170, 302] width 45 height 19
click at [146, 300] on input "Rebooted" at bounding box center [142, 301] width 8 height 8
checkbox input "true"
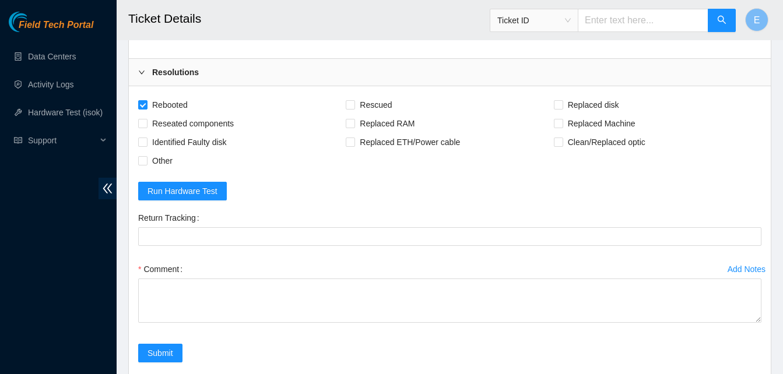
scroll to position [1160, 0]
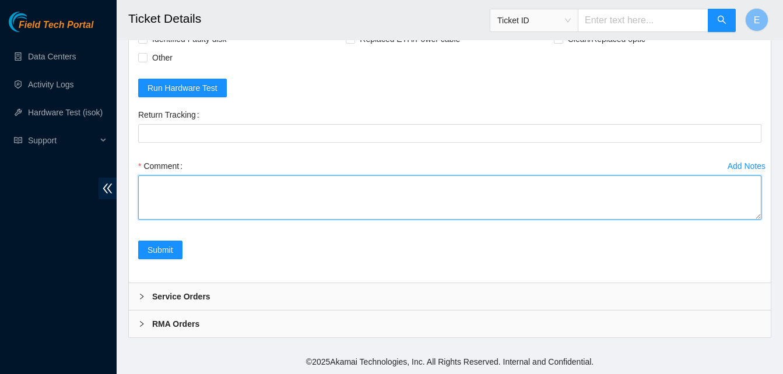
click at [165, 190] on textarea "Comment" at bounding box center [449, 197] width 623 height 44
click at [212, 203] on textarea "verify rack and server verify sn powered down server powered server on ran isok" at bounding box center [449, 197] width 623 height 44
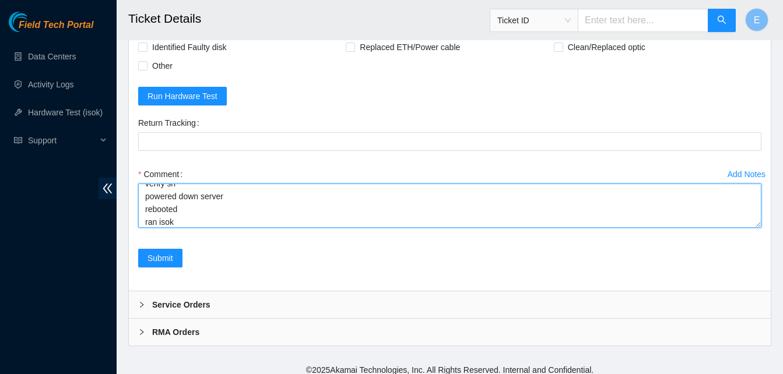
scroll to position [35, 0]
paste textarea "332195 04-09-2025 12:11:26 23.40.62.150 COMPLETE Result Detail Message Ticket I…"
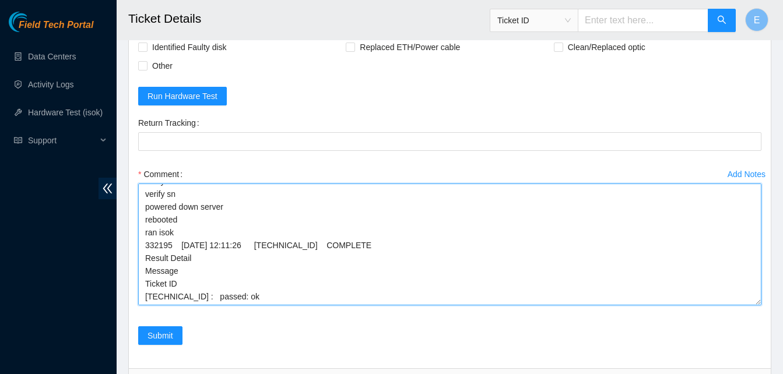
scroll to position [1, 0]
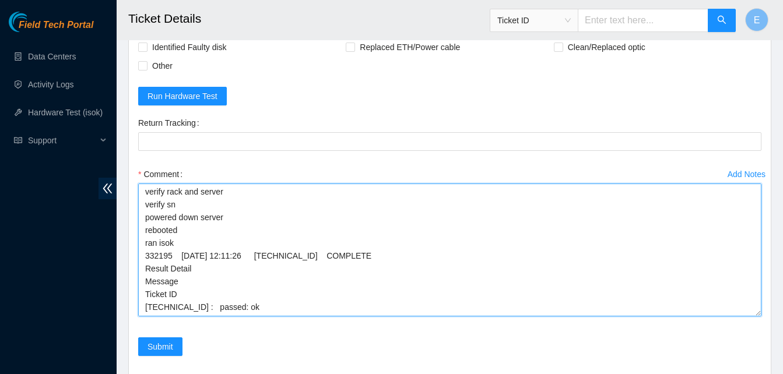
drag, startPoint x: 759, startPoint y: 224, endPoint x: 756, endPoint y: 313, distance: 88.1
click at [756, 313] on textarea "verify rack and server verify sn powered down server rebooted ran isok 332195 0…" at bounding box center [449, 250] width 623 height 133
click at [181, 229] on textarea "verify rack and server verify sn powered down server rebooted ran isok 332195 0…" at bounding box center [449, 250] width 623 height 133
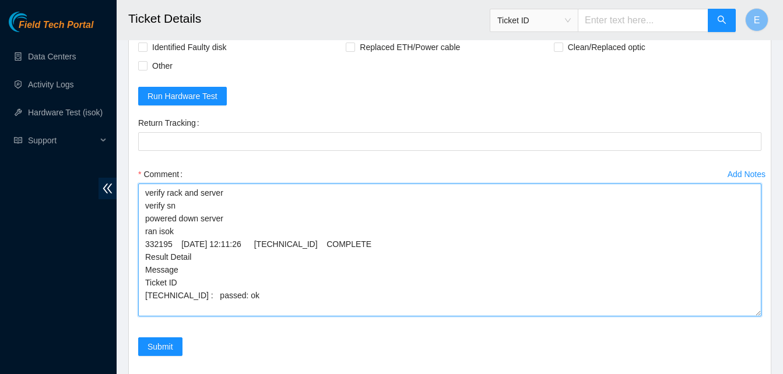
scroll to position [0, 0]
click at [201, 218] on textarea "verify rack and server verify sn powered down server ran isok 332195 04-09-2025…" at bounding box center [449, 250] width 623 height 133
type textarea "verify rack and server verify sn rebooted server ran isok 332195 04-09-2025 12:…"
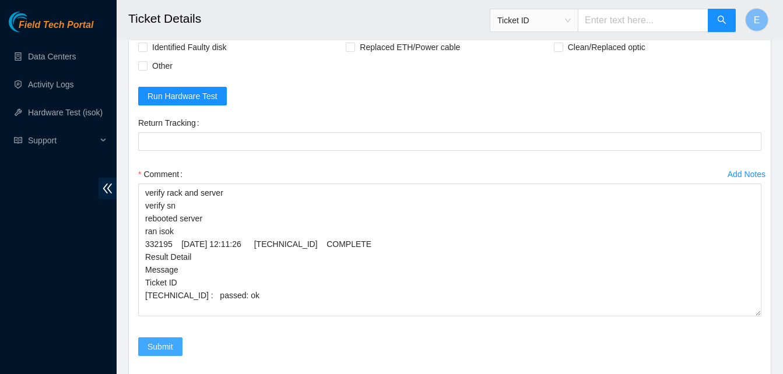
click at [168, 345] on span "Submit" at bounding box center [161, 346] width 26 height 13
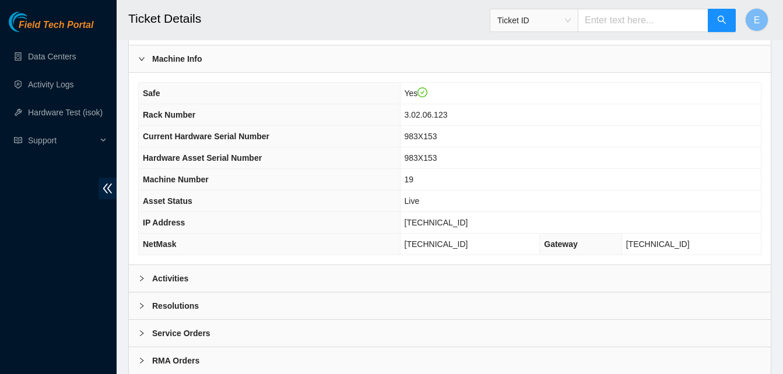
scroll to position [404, 0]
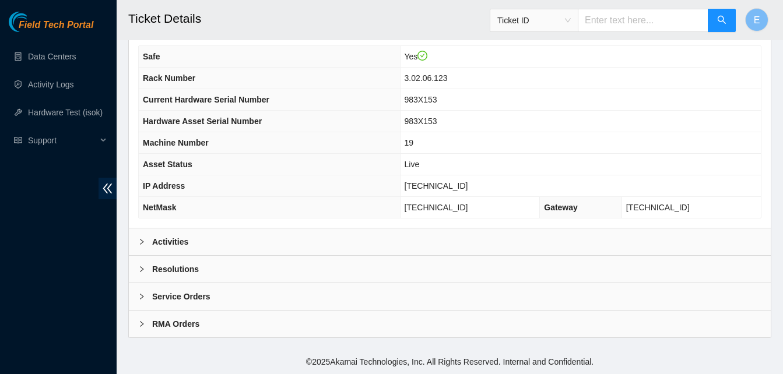
click at [171, 243] on b "Activities" at bounding box center [170, 242] width 36 height 13
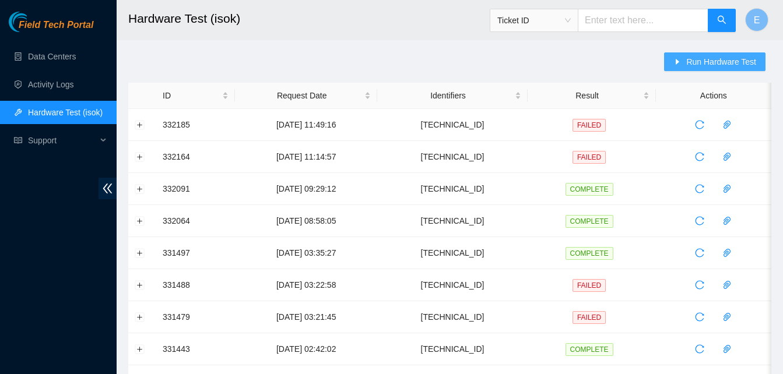
click at [720, 58] on span "Run Hardware Test" at bounding box center [721, 61] width 70 height 13
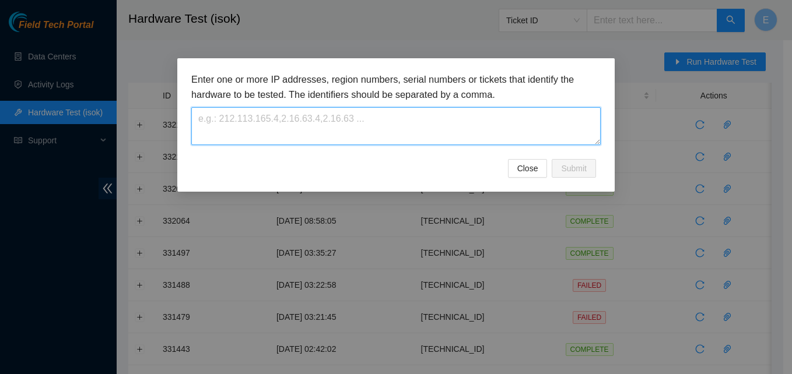
click at [350, 133] on textarea at bounding box center [395, 126] width 409 height 38
paste textarea "23.40.62.150"
type textarea "23.40.62.150"
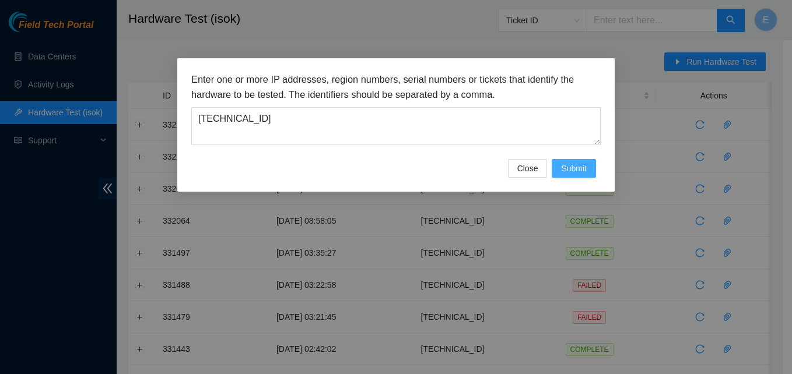
click at [571, 166] on span "Submit" at bounding box center [574, 168] width 26 height 13
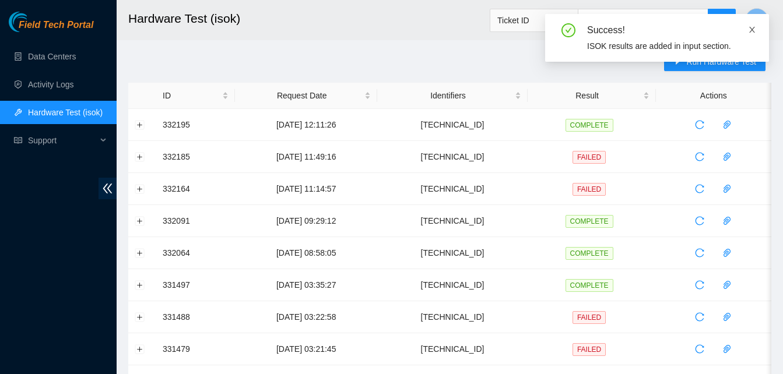
click at [754, 30] on icon "close" at bounding box center [752, 30] width 8 height 8
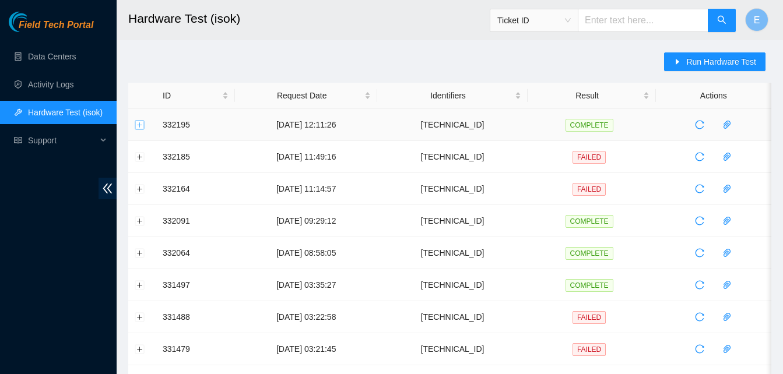
click at [142, 126] on button "Expand row" at bounding box center [139, 124] width 9 height 9
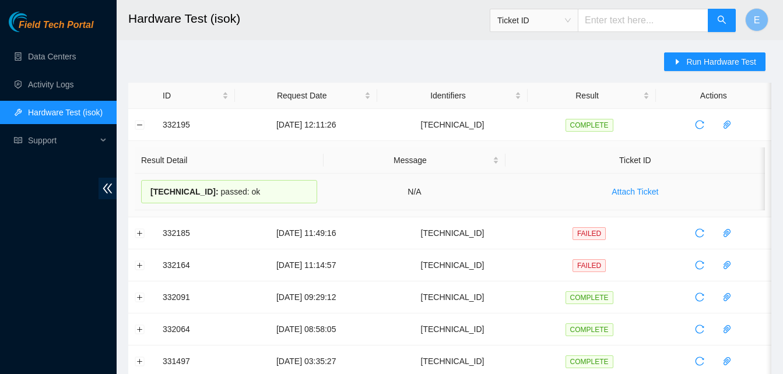
drag, startPoint x: 160, startPoint y: 124, endPoint x: 248, endPoint y: 184, distance: 106.7
copy tbody "332195 04-09-2025 12:11:26 23.40.62.150 COMPLETE Result Detail Message Ticket I…"
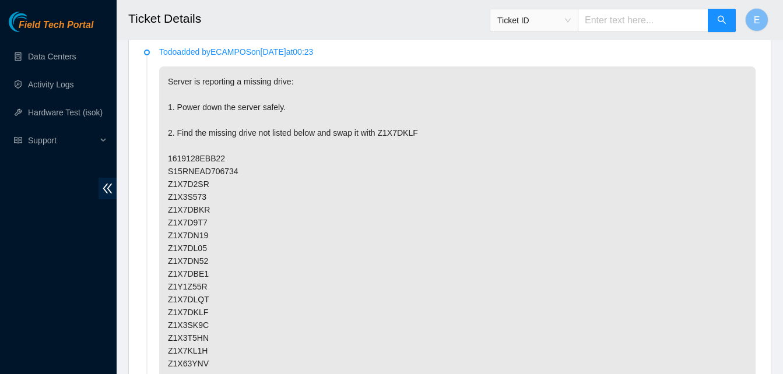
scroll to position [626, 0]
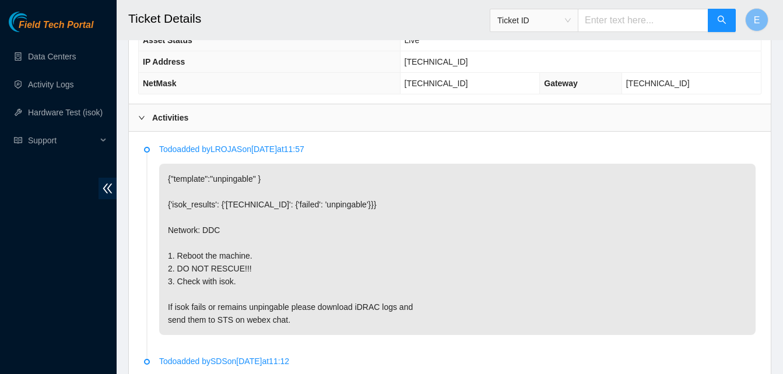
scroll to position [529, 0]
